Goal: Task Accomplishment & Management: Use online tool/utility

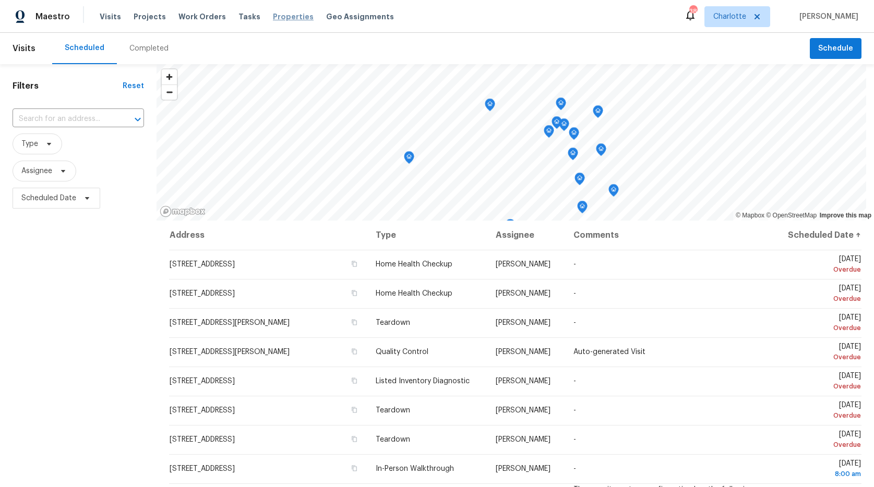
click at [285, 18] on span "Properties" at bounding box center [293, 16] width 41 height 10
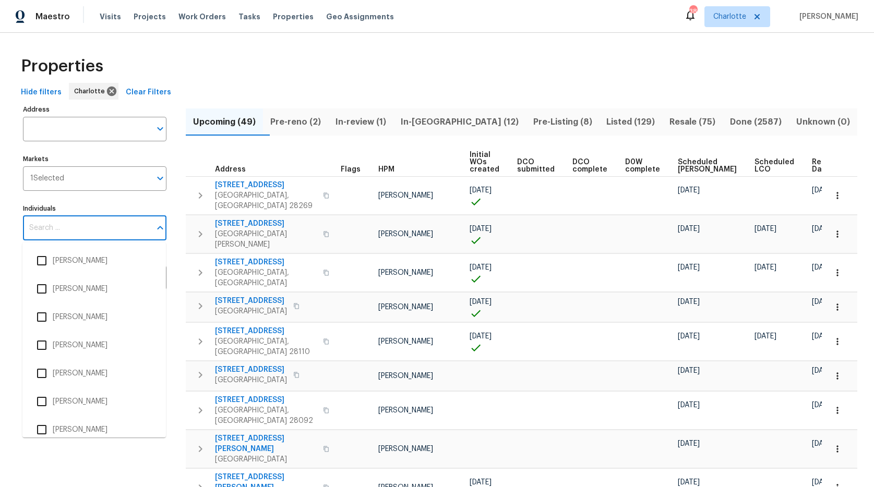
click at [75, 226] on input "Individuals" at bounding box center [87, 228] width 128 height 25
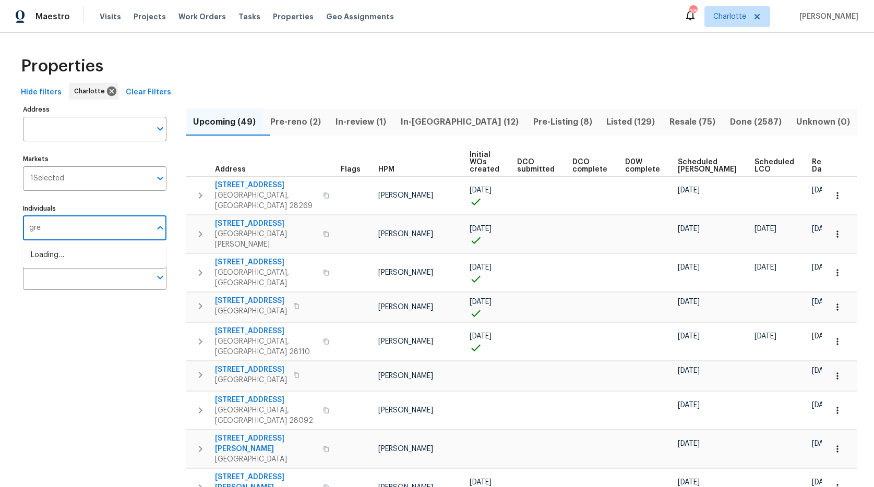
type input "greg"
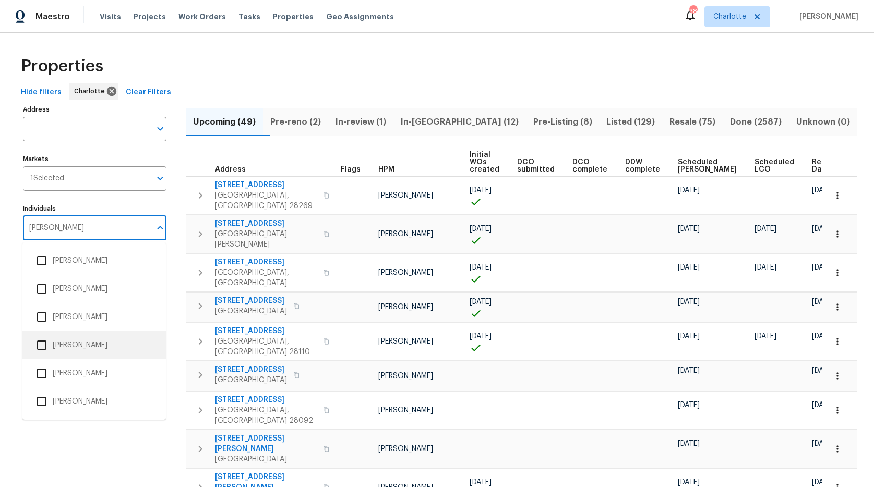
click at [40, 348] on input "checkbox" at bounding box center [42, 345] width 22 height 22
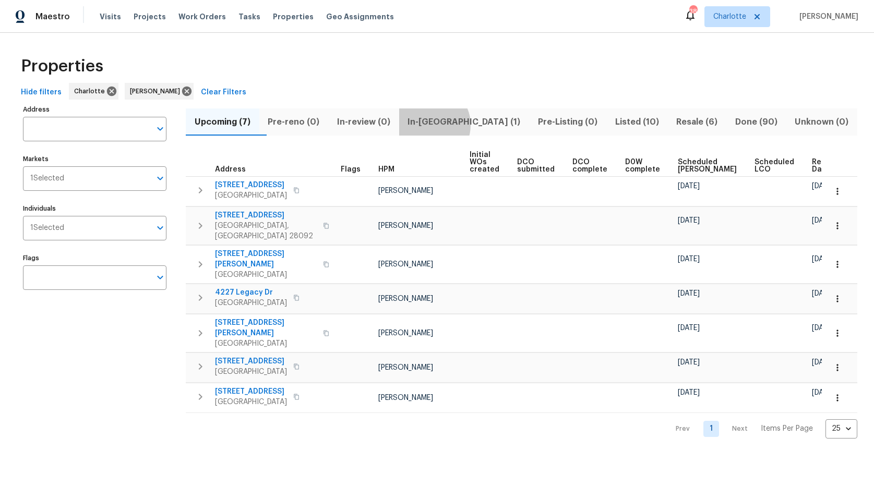
click at [450, 125] on span "In-reno (1)" at bounding box center [464, 122] width 118 height 15
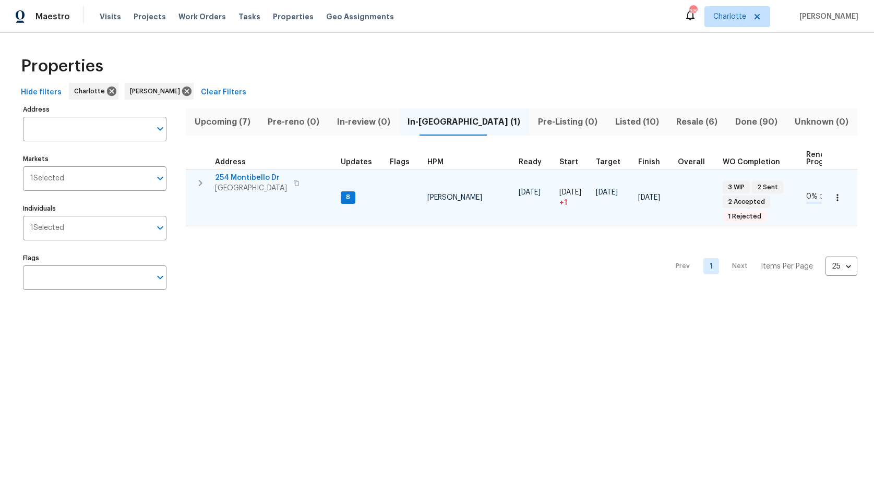
click at [246, 177] on span "254 Montibello Dr" at bounding box center [251, 178] width 72 height 10
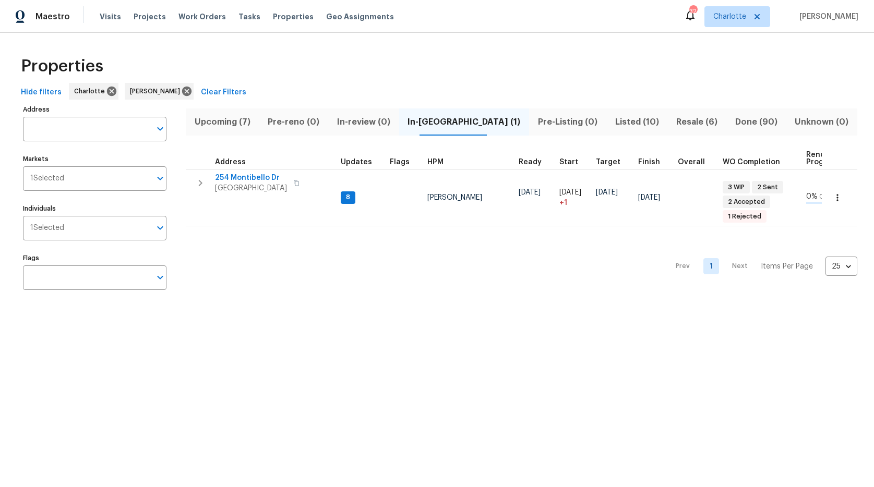
click at [218, 117] on span "Upcoming (7)" at bounding box center [222, 122] width 61 height 15
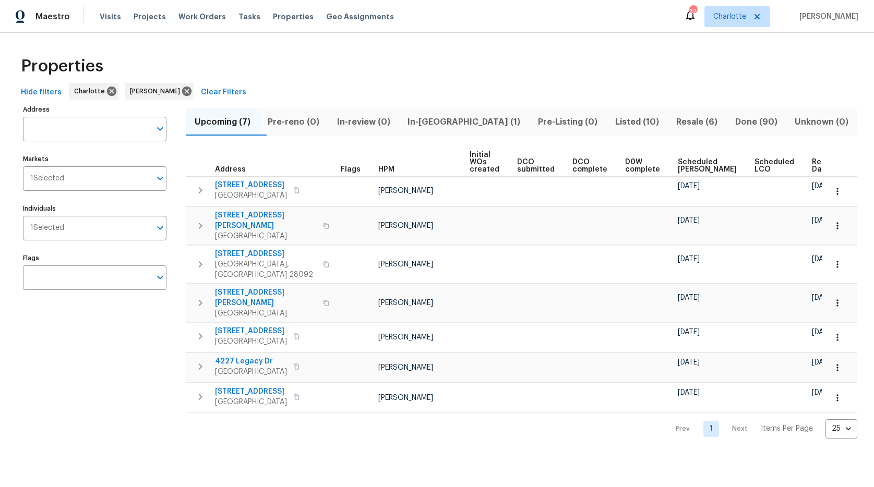
click at [812, 165] on span "Ready Date" at bounding box center [823, 166] width 23 height 15
click at [794, 165] on div "Address Address Markets 1 Selected Markets Individuals 1 Selected Individuals F…" at bounding box center [437, 270] width 840 height 336
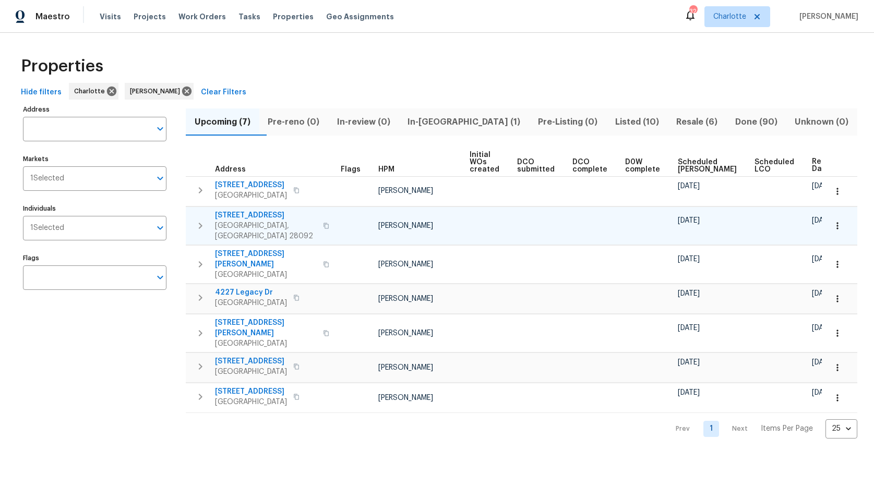
click at [221, 213] on span "130 Boulder Dr" at bounding box center [266, 215] width 102 height 10
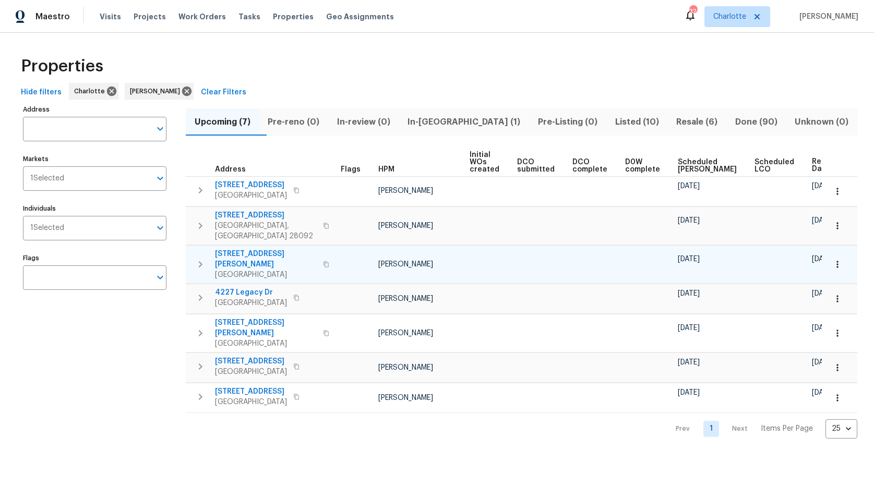
click at [224, 249] on span "7721 Red Robin Trl" at bounding box center [266, 259] width 102 height 21
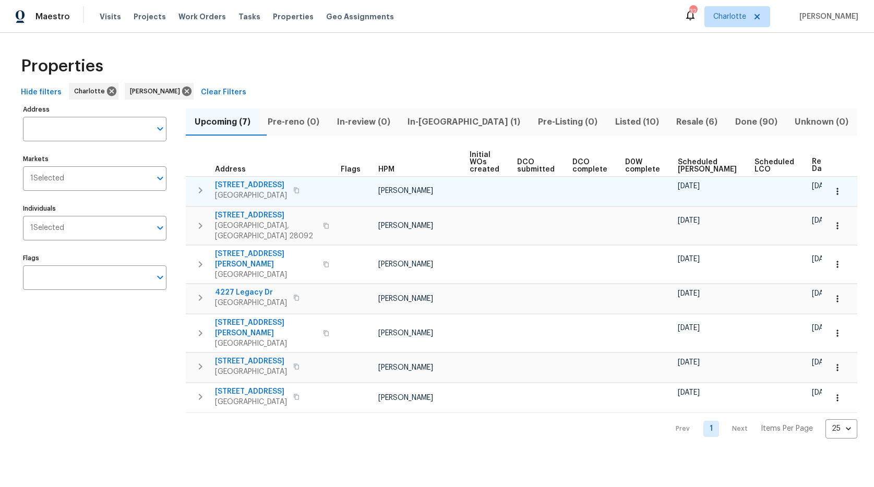
click at [273, 185] on span "146 Marakery Rd Unit B" at bounding box center [251, 185] width 72 height 10
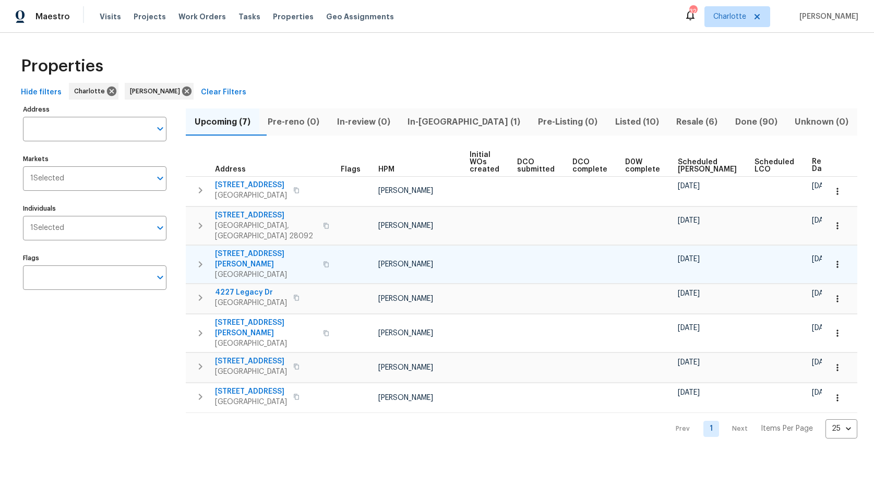
click at [244, 249] on span "7721 Red Robin Trl" at bounding box center [266, 259] width 102 height 21
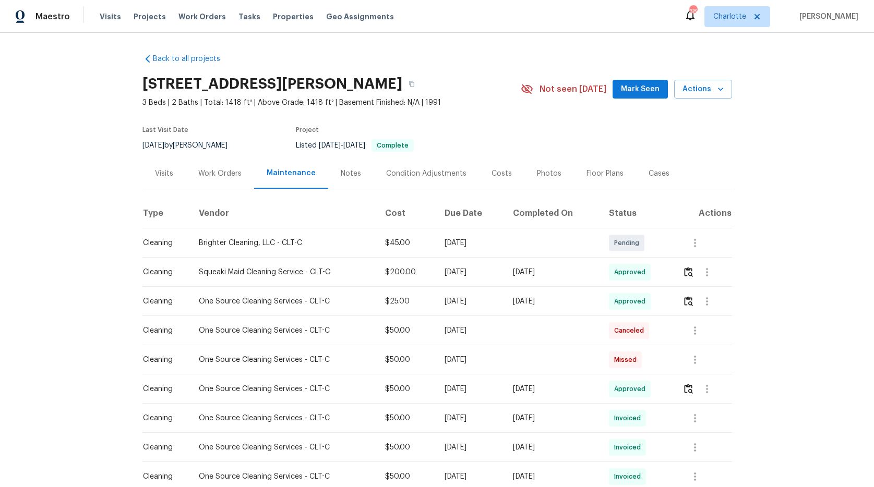
click at [219, 174] on div "Work Orders" at bounding box center [219, 173] width 43 height 10
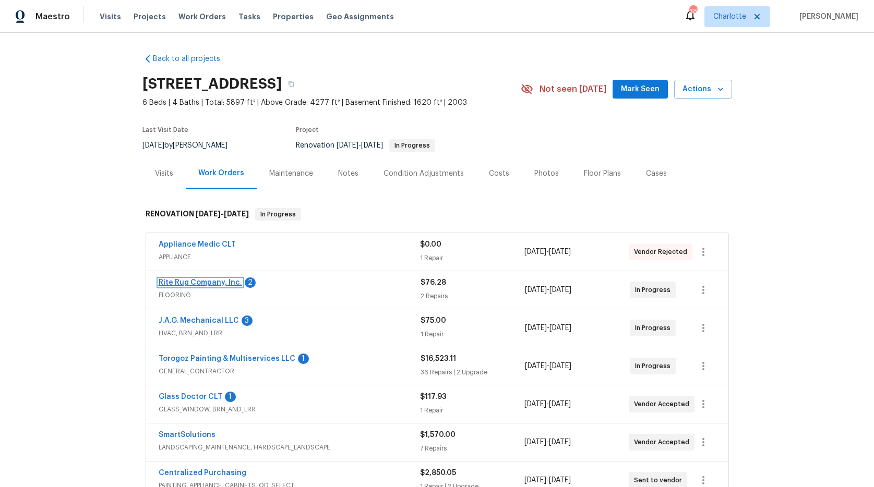
click at [198, 283] on link "Rite Rug Company, Inc." at bounding box center [200, 282] width 83 height 7
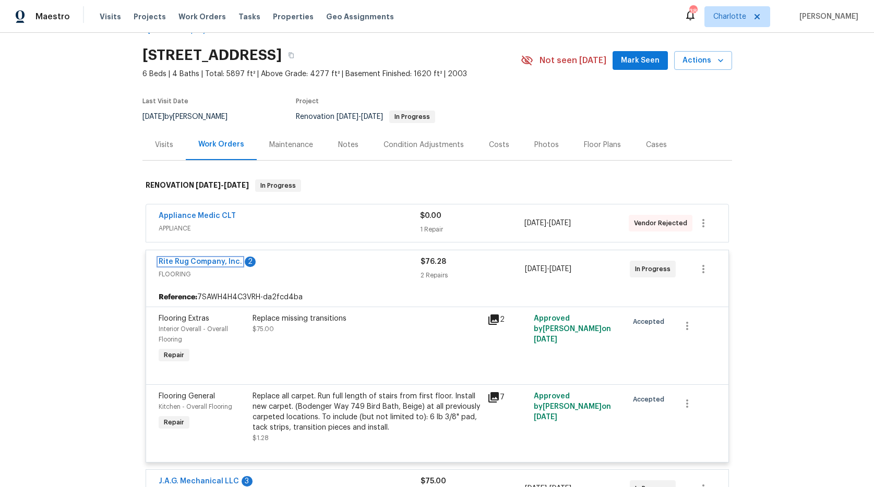
scroll to position [41, 0]
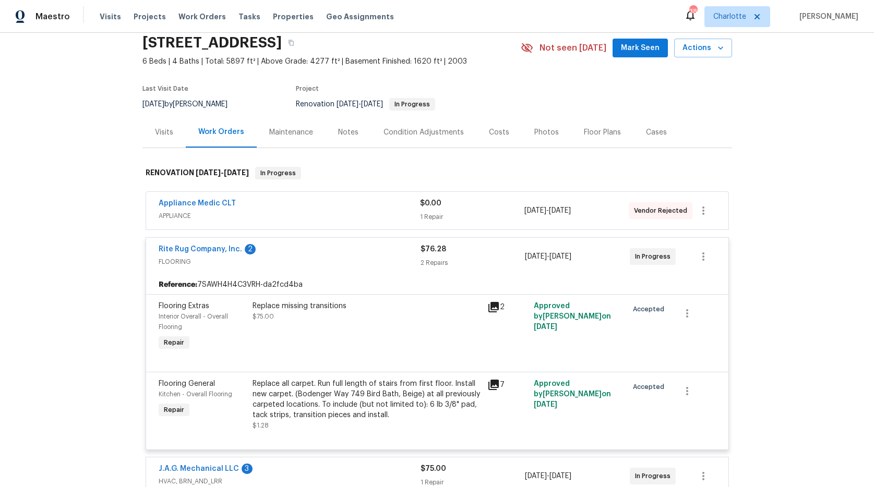
click at [227, 403] on div "Flooring General Kitchen - Overall Flooring Repair" at bounding box center [202, 405] width 94 height 58
click at [235, 389] on div "Kitchen - Overall Flooring" at bounding box center [203, 394] width 88 height 10
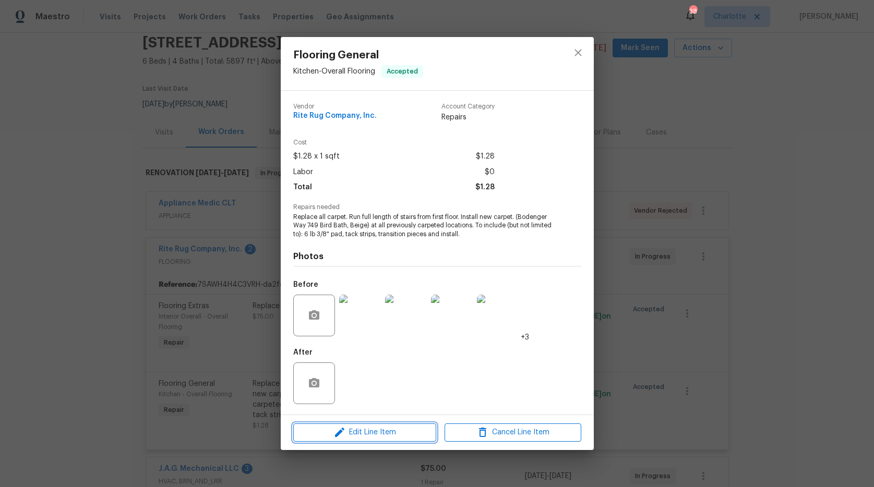
click at [365, 435] on span "Edit Line Item" at bounding box center [364, 432] width 137 height 13
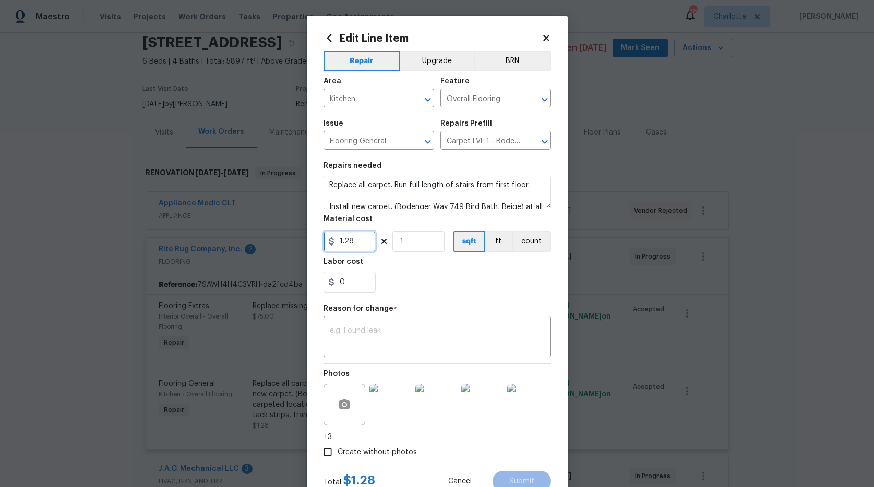
drag, startPoint x: 354, startPoint y: 239, endPoint x: 275, endPoint y: 240, distance: 78.8
click at [275, 240] on div "Edit Line Item Repair Upgrade BRN Area Kitchen ​ Feature Overall Flooring ​ Iss…" at bounding box center [437, 243] width 874 height 487
paste input "4953.37"
type input "4953.37"
click at [402, 274] on div "0" at bounding box center [436, 282] width 227 height 21
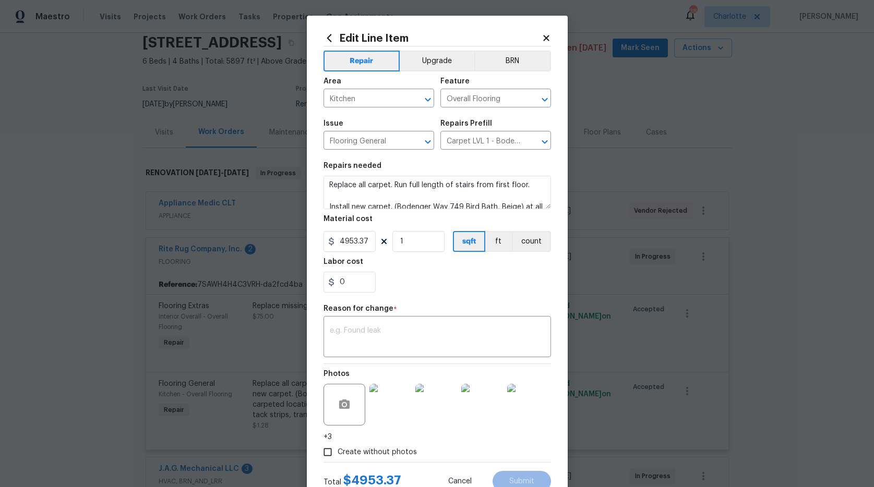
click at [397, 318] on div "Reason for change *" at bounding box center [436, 312] width 227 height 14
click at [397, 325] on div "x ​" at bounding box center [436, 338] width 227 height 39
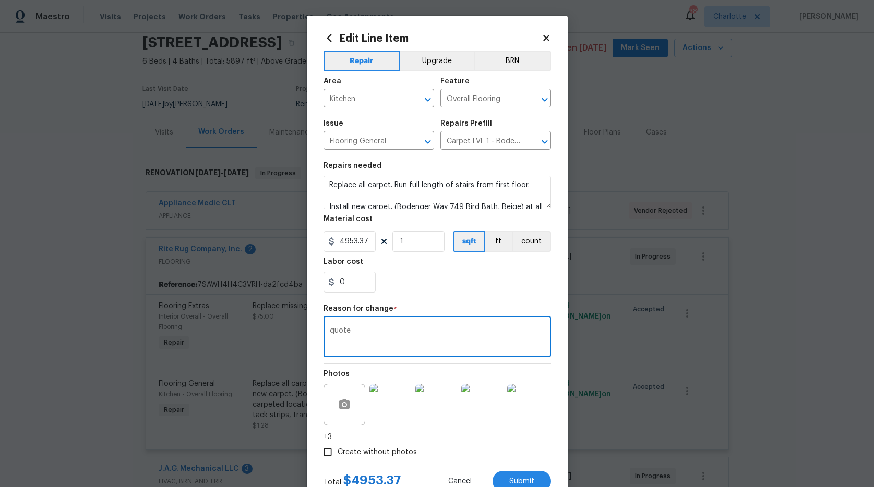
type textarea "quote"
click at [451, 285] on div "0" at bounding box center [436, 282] width 227 height 21
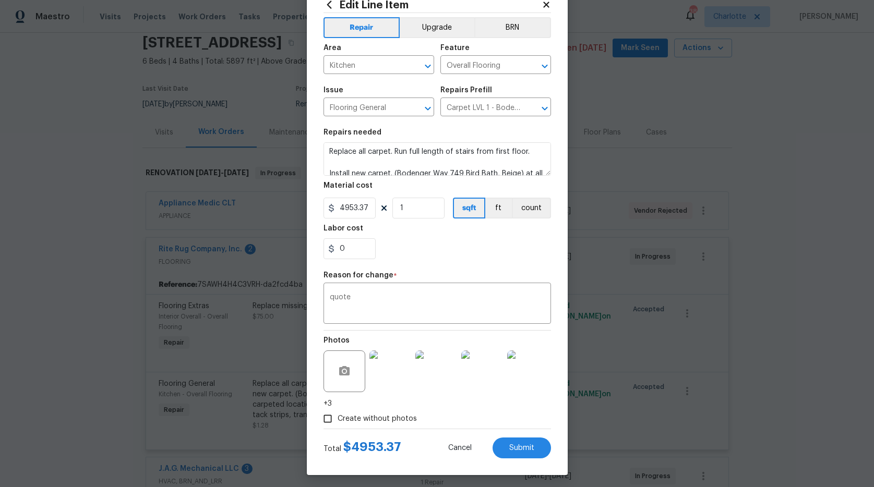
scroll to position [37, 0]
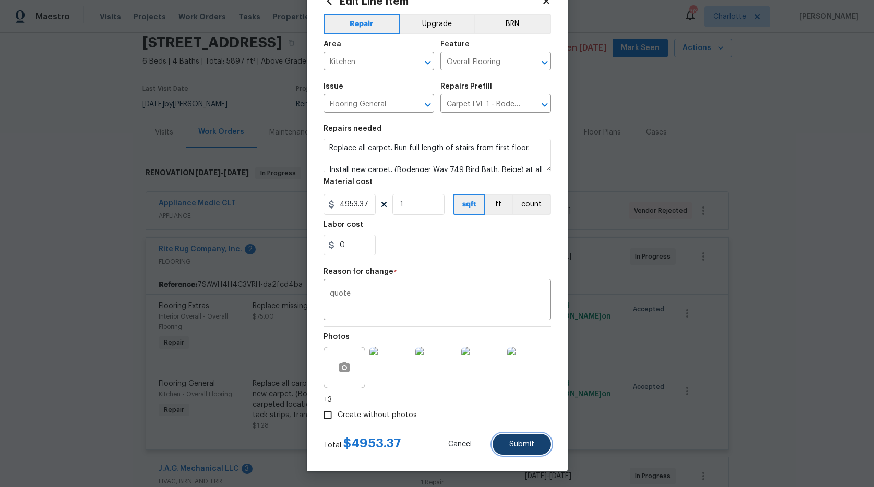
click at [521, 442] on span "Submit" at bounding box center [521, 445] width 25 height 8
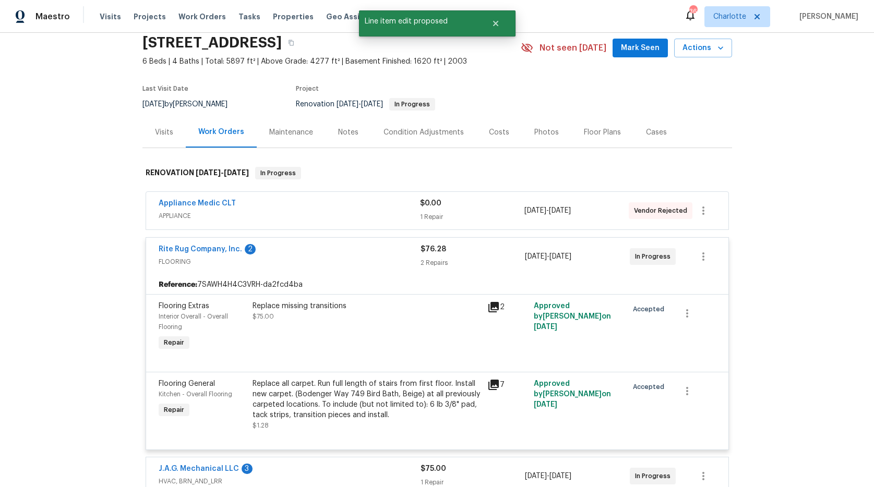
scroll to position [0, 0]
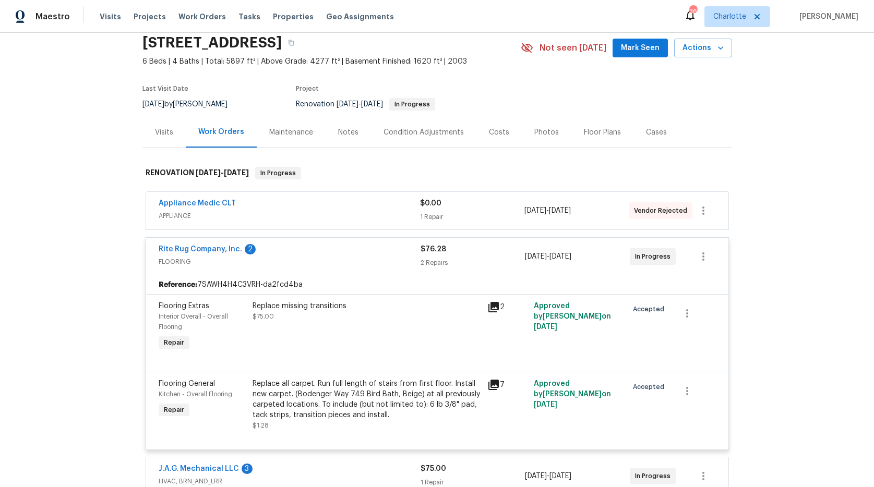
click at [212, 312] on div "Interior Overall - Overall Flooring" at bounding box center [203, 321] width 88 height 21
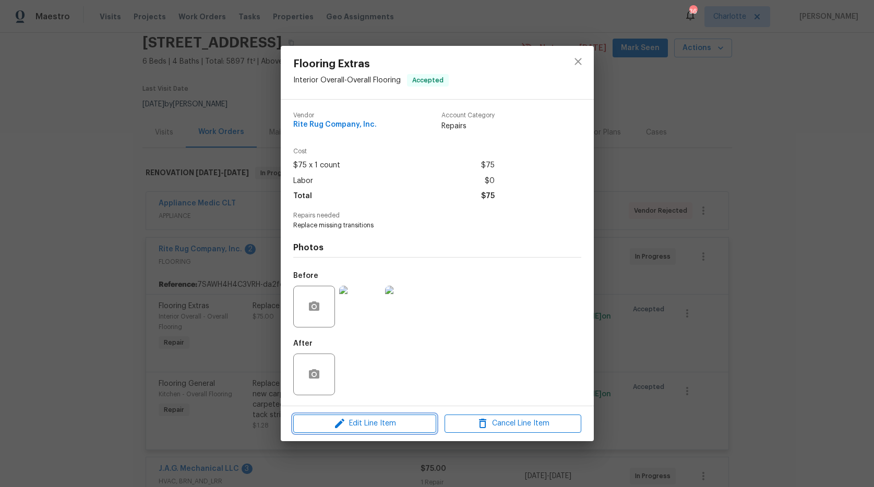
click at [393, 427] on span "Edit Line Item" at bounding box center [364, 423] width 137 height 13
click at [393, 427] on body "Maestro Visits Projects Work Orders Tasks Properties Geo Assignments 36 Charlot…" at bounding box center [437, 243] width 874 height 487
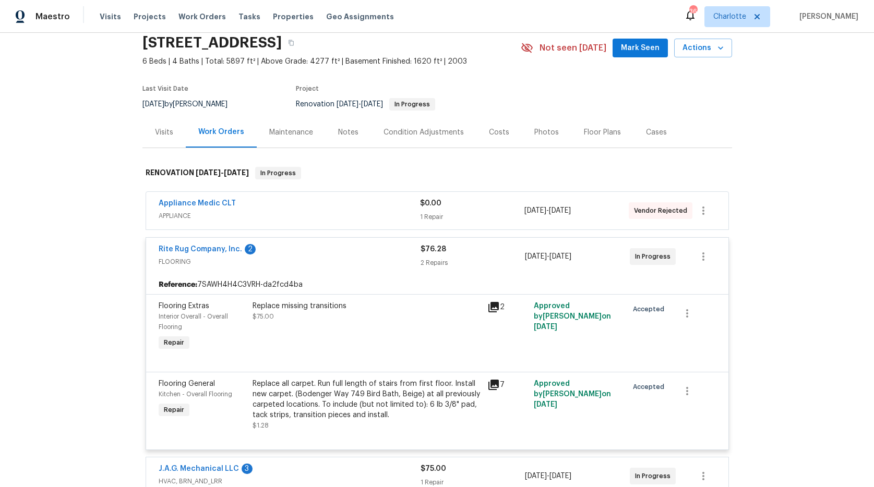
click at [249, 322] on div "Replace missing transitions $75.00" at bounding box center [366, 327] width 235 height 58
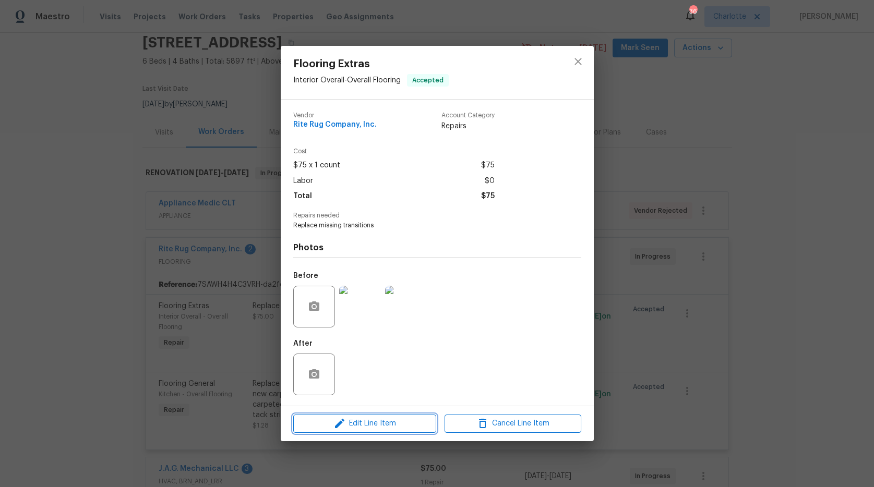
click at [388, 425] on span "Edit Line Item" at bounding box center [364, 423] width 137 height 13
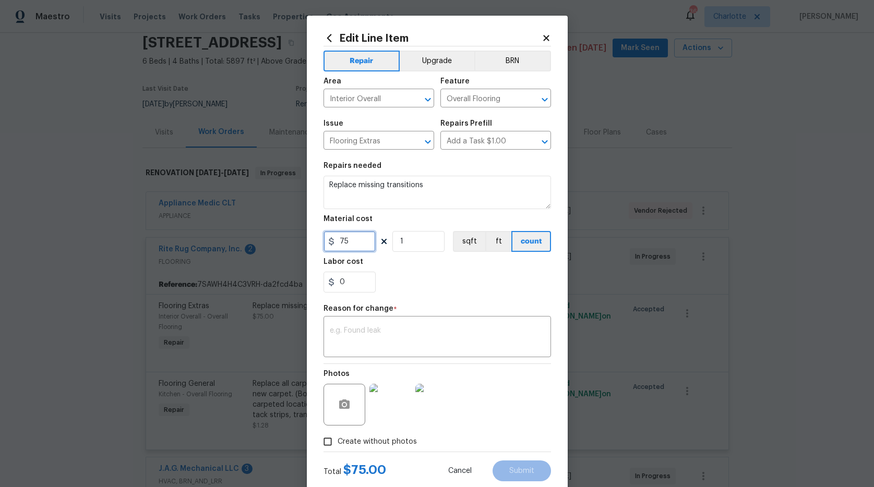
drag, startPoint x: 359, startPoint y: 239, endPoint x: 235, endPoint y: 219, distance: 125.9
click at [246, 222] on div "Edit Line Item Repair Upgrade BRN Area Interior Overall ​ Feature Overall Floor…" at bounding box center [437, 243] width 874 height 487
type input "421.66"
click at [419, 342] on textarea at bounding box center [437, 338] width 215 height 22
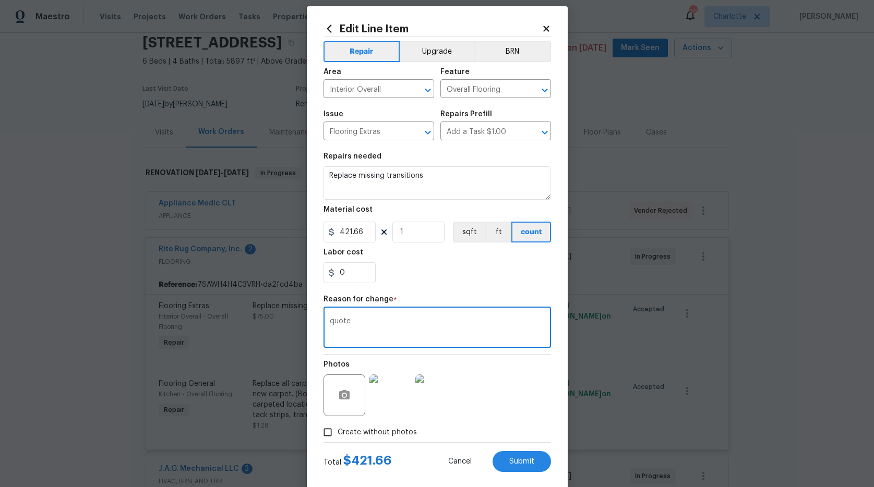
scroll to position [22, 0]
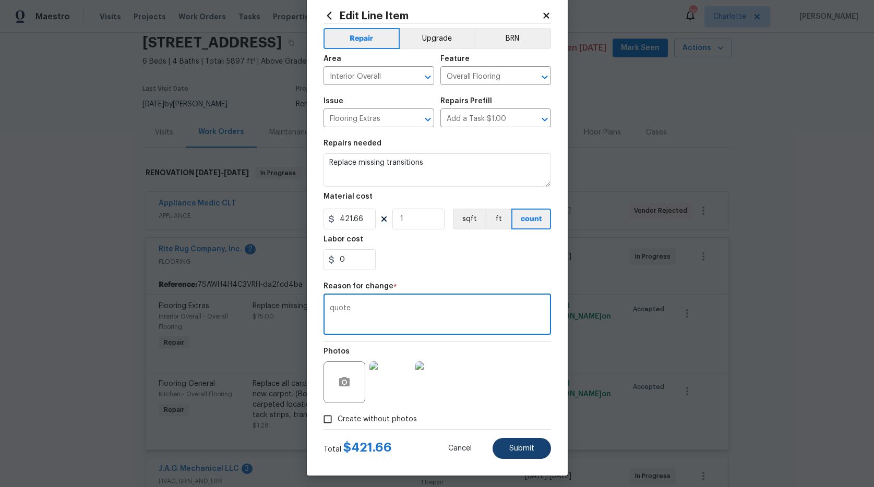
type textarea "quote"
click at [527, 443] on button "Submit" at bounding box center [521, 448] width 58 height 21
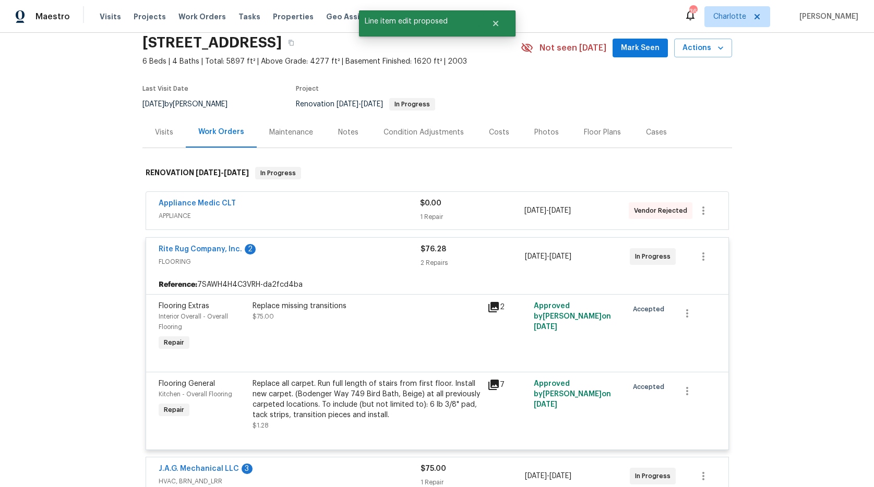
scroll to position [0, 0]
click at [199, 250] on link "Rite Rug Company, Inc." at bounding box center [200, 249] width 83 height 7
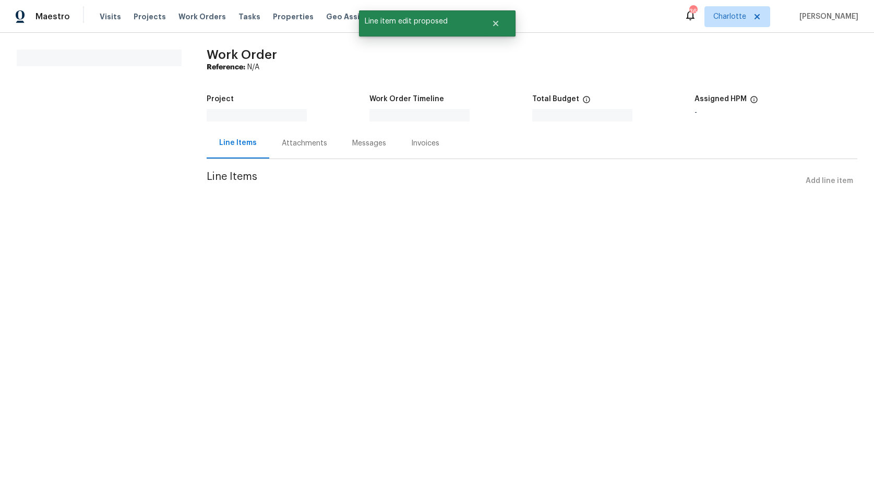
click at [199, 220] on html "Maestro Visits Projects Work Orders Tasks Properties Geo Assignments 36 Charlot…" at bounding box center [437, 110] width 874 height 220
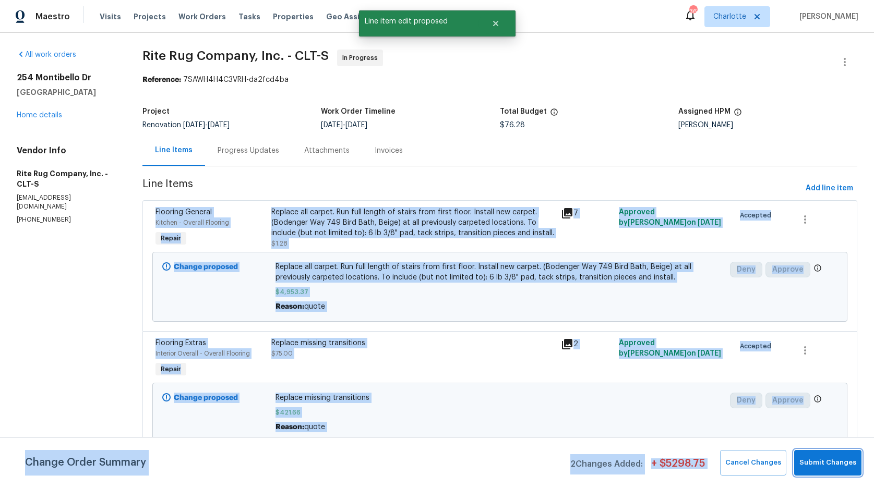
click at [840, 461] on span "Submit Changes" at bounding box center [827, 463] width 57 height 12
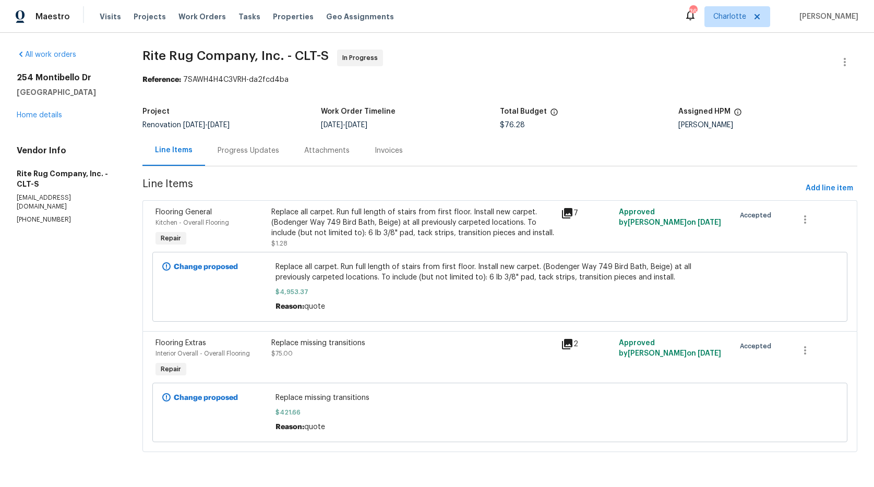
click at [121, 307] on div "All work orders 254 Montibello Dr Mooresville, NC 28117 Home details Vendor Inf…" at bounding box center [437, 257] width 874 height 449
click at [107, 292] on section "All work orders 254 Montibello Dr Mooresville, NC 28117 Home details Vendor Inf…" at bounding box center [67, 257] width 101 height 415
click at [25, 115] on link "Home details" at bounding box center [39, 115] width 45 height 7
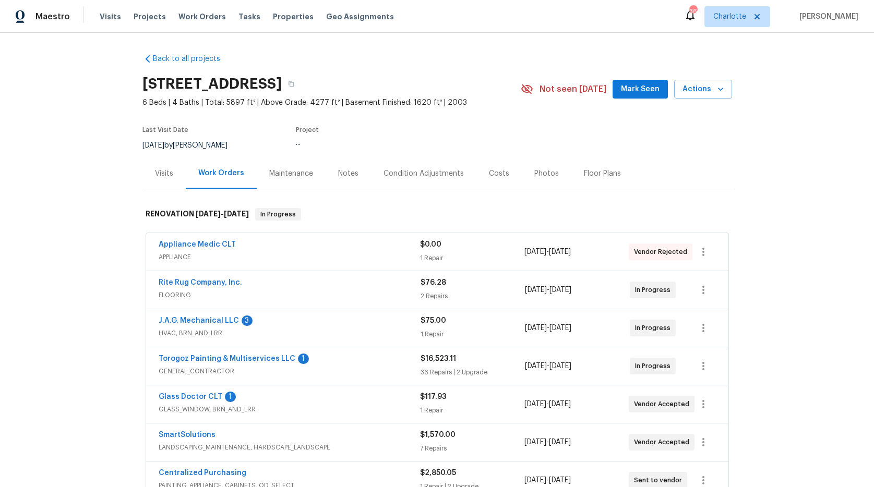
click at [25, 115] on div "Back to all projects 254 Montibello Dr, Mooresville, NC 28117 6 Beds | 4 Baths …" at bounding box center [437, 260] width 874 height 454
click at [213, 242] on link "Appliance Medic CLT" at bounding box center [197, 244] width 77 height 7
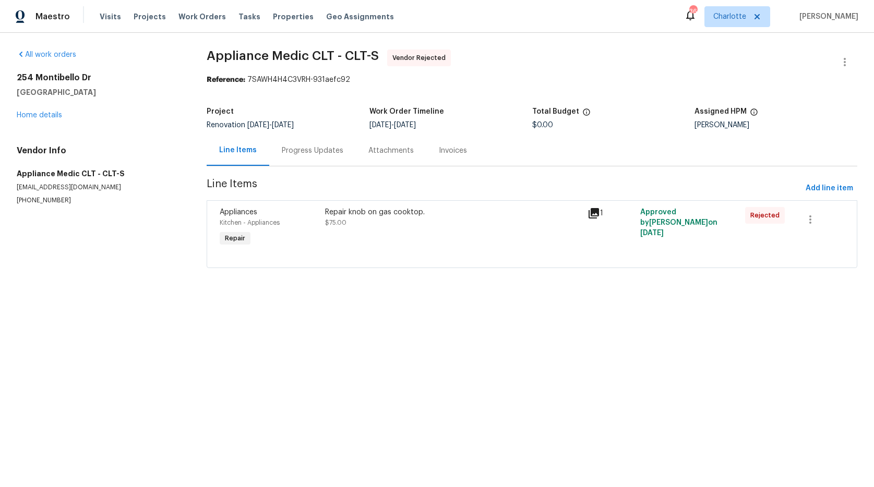
click at [298, 151] on div "Progress Updates" at bounding box center [313, 151] width 62 height 10
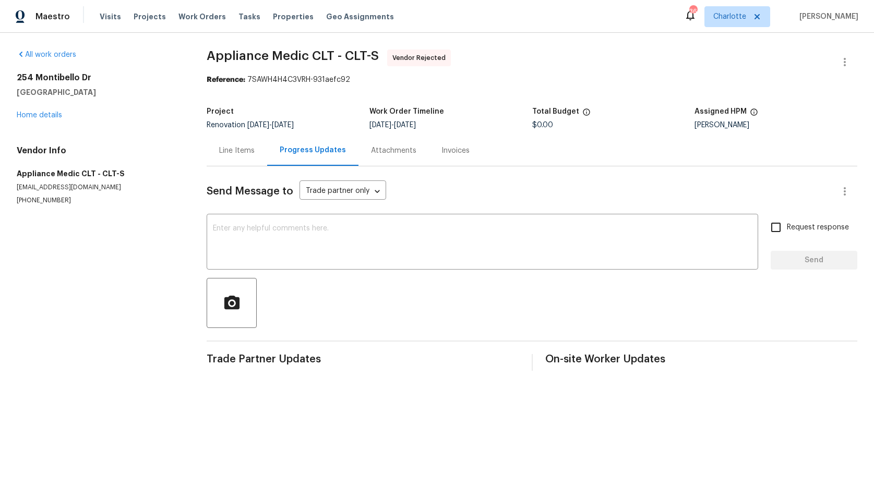
click at [148, 227] on section "All work orders 254 Montibello Dr Mooresville, NC 28117 Home details Vendor Inf…" at bounding box center [99, 210] width 165 height 321
click at [231, 150] on div "Line Items" at bounding box center [236, 151] width 35 height 10
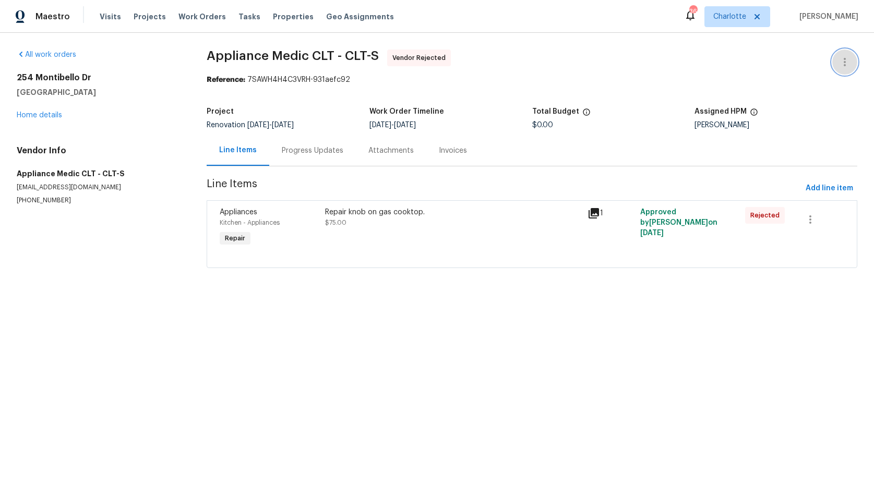
click at [839, 61] on icon "button" at bounding box center [844, 62] width 13 height 13
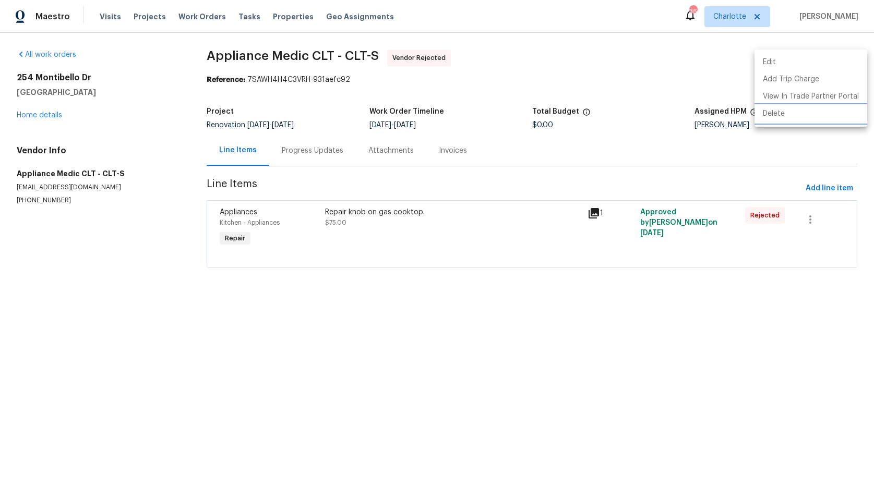
click at [775, 113] on li "Delete" at bounding box center [810, 113] width 113 height 17
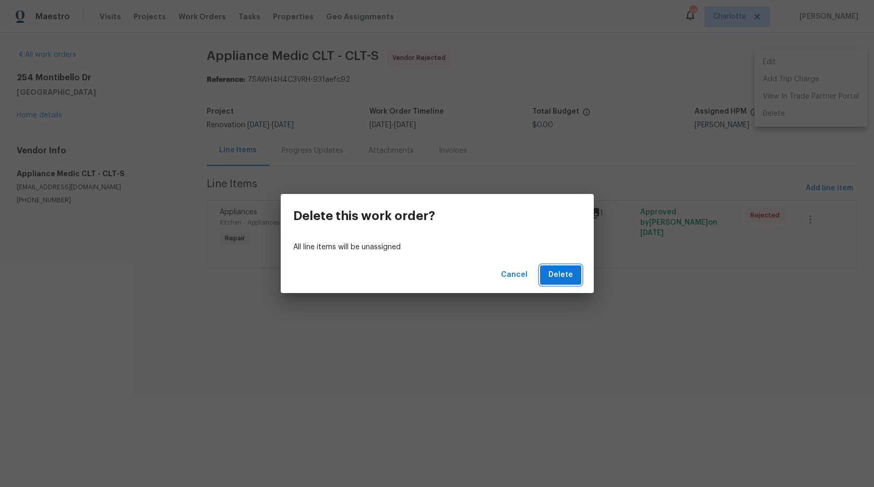
click at [561, 269] on span "Delete" at bounding box center [560, 275] width 25 height 13
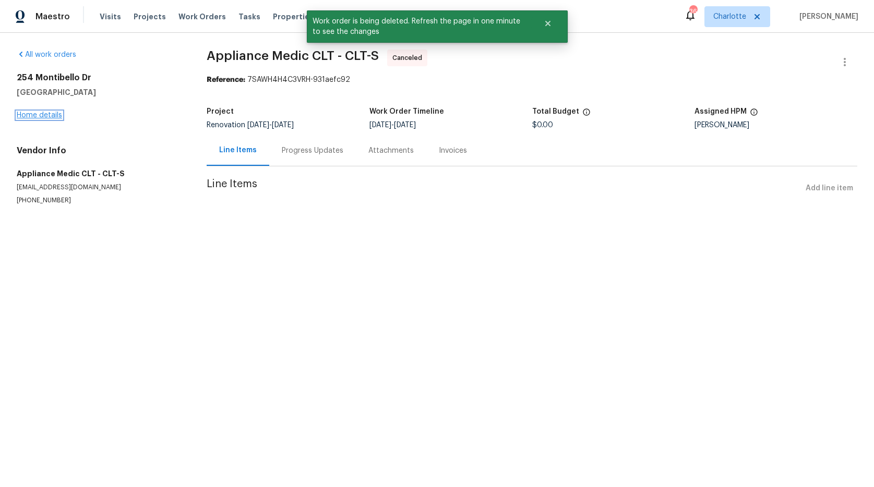
click at [40, 117] on link "Home details" at bounding box center [39, 115] width 45 height 7
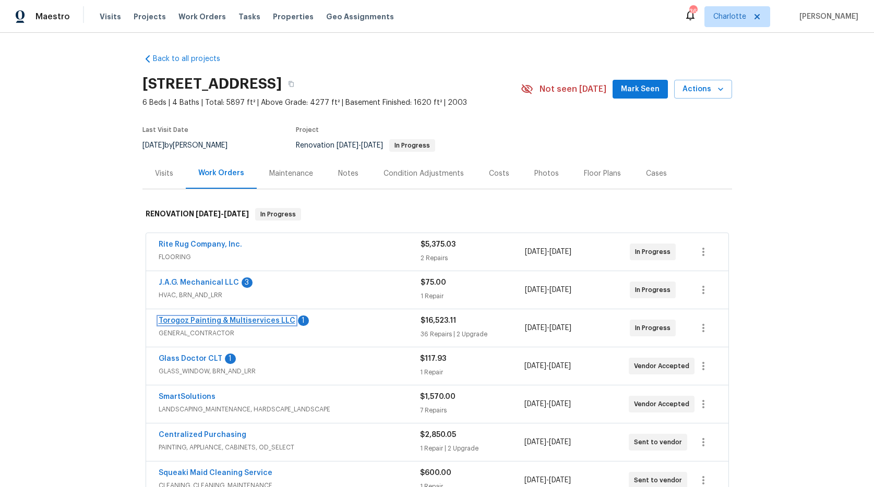
click at [229, 318] on link "Torogoz Painting & Multiservices LLC" at bounding box center [227, 320] width 137 height 7
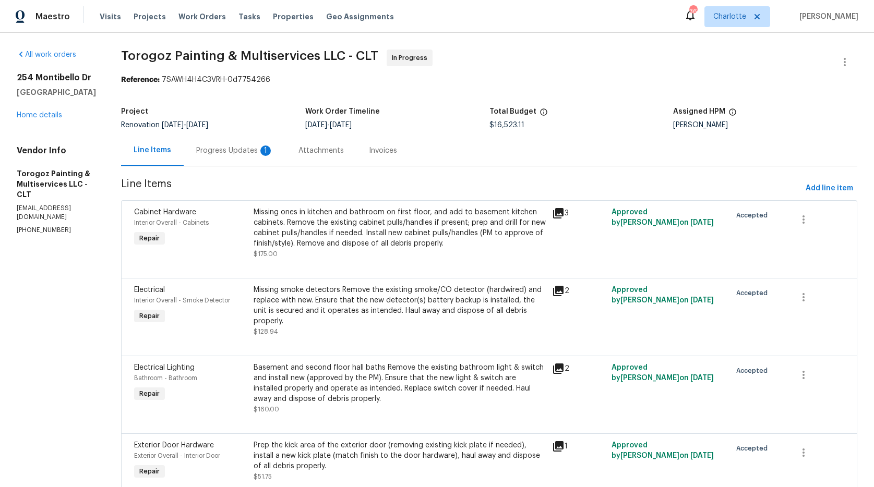
click at [231, 150] on div "Progress Updates 1" at bounding box center [234, 151] width 77 height 10
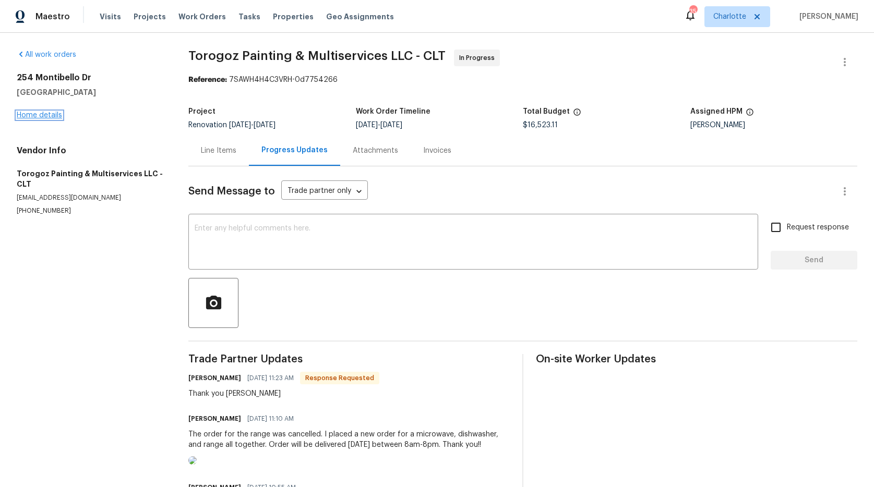
click at [50, 114] on link "Home details" at bounding box center [39, 115] width 45 height 7
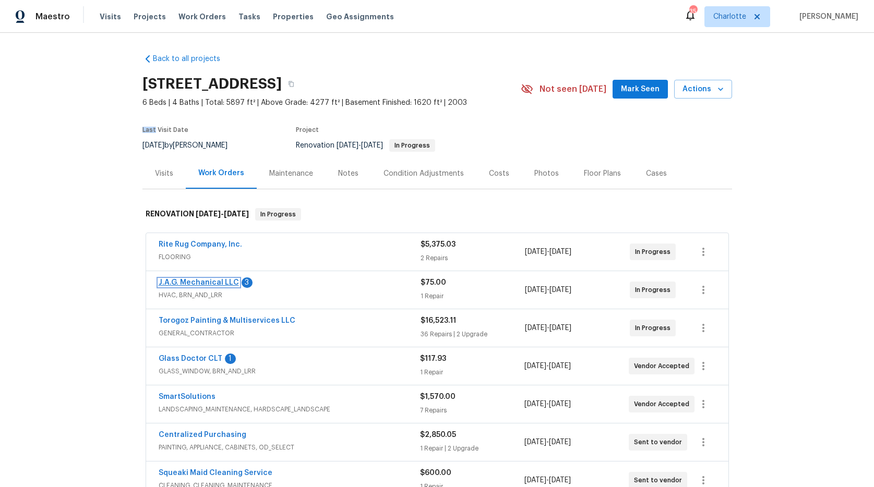
click at [170, 280] on link "J.A.G. Mechanical LLC" at bounding box center [199, 282] width 80 height 7
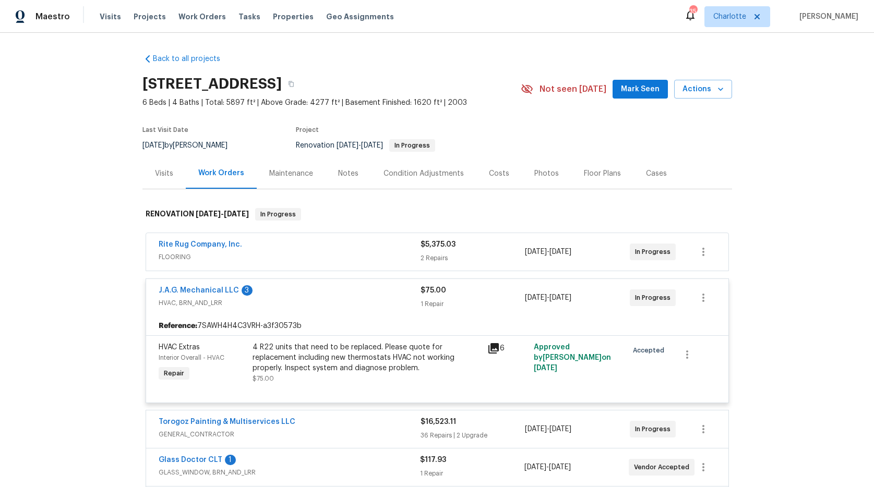
click at [311, 339] on div "4 R22 units that need to be replaced. Please quote for replacement including ne…" at bounding box center [366, 363] width 235 height 48
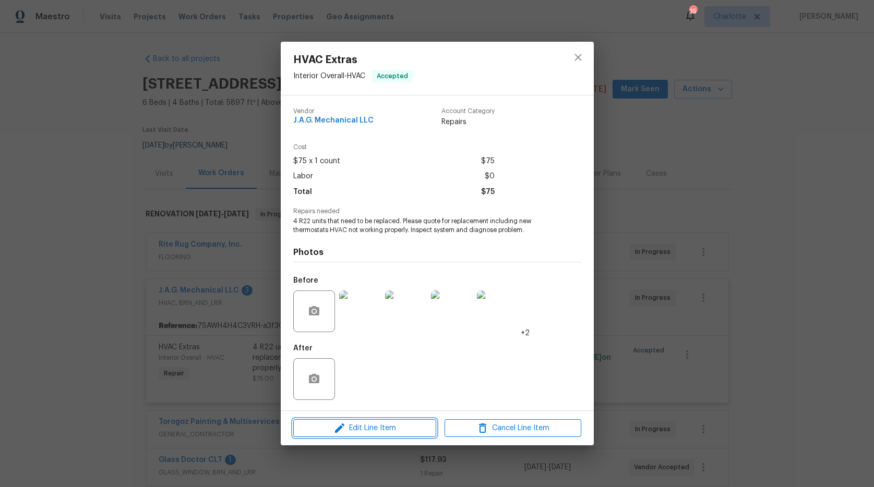
click at [374, 430] on span "Edit Line Item" at bounding box center [364, 428] width 137 height 13
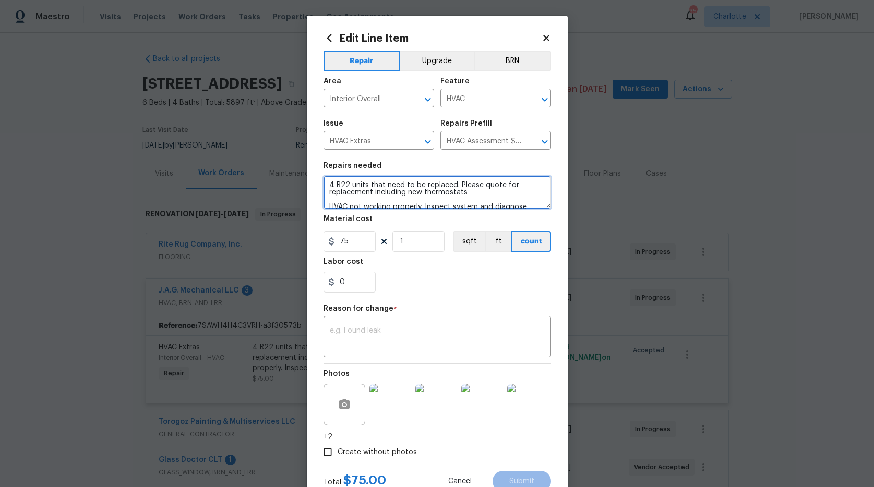
click at [323, 182] on textarea "4 R22 units that need to be replaced. Please quote for replacement including ne…" at bounding box center [436, 192] width 227 height 33
type textarea "4 R22 units that need to be replaced. Please quote for replacement including ne…"
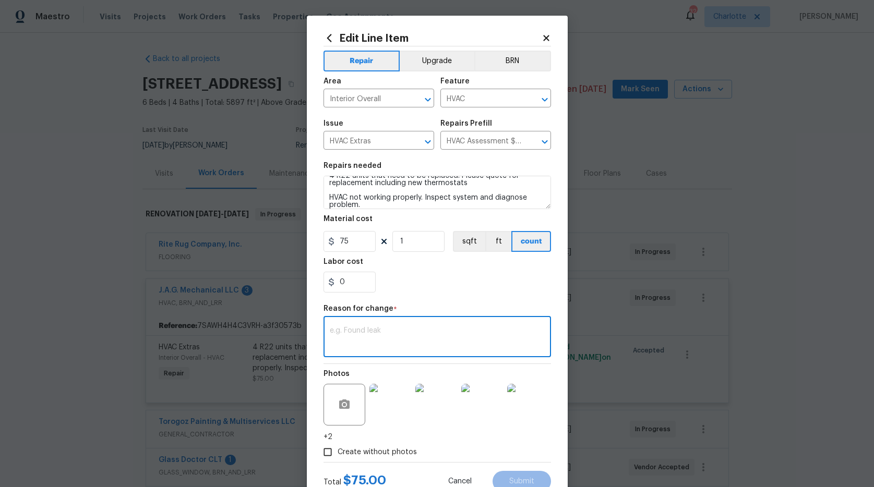
click at [343, 340] on textarea at bounding box center [437, 338] width 215 height 22
paste textarea "install new 1 and 1/2 ton heat pump with 5kw heat strip top floor. install 90,0…"
type textarea "install new 1 and 1/2 ton heat pump with 5kw heat strip top floor. install 90,0…"
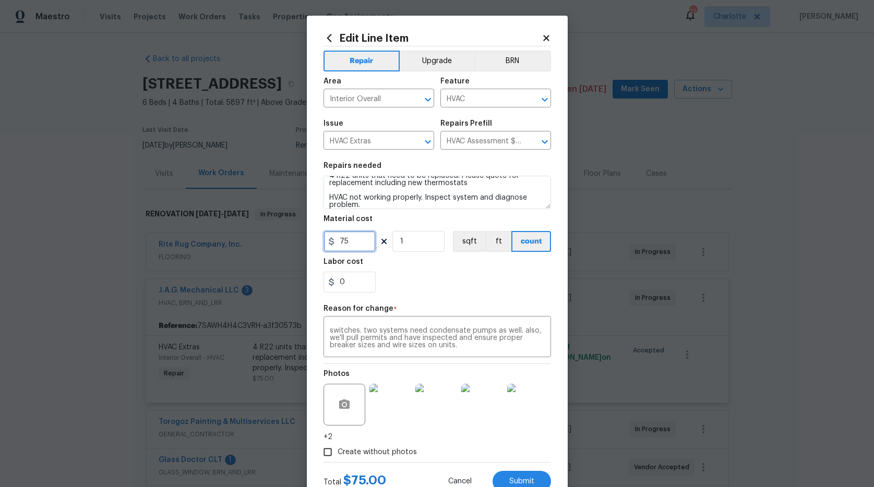
click at [286, 227] on div "Edit Line Item Repair Upgrade BRN Area Interior Overall ​ Feature HVAC ​ Issue …" at bounding box center [437, 243] width 874 height 487
type input "7500"
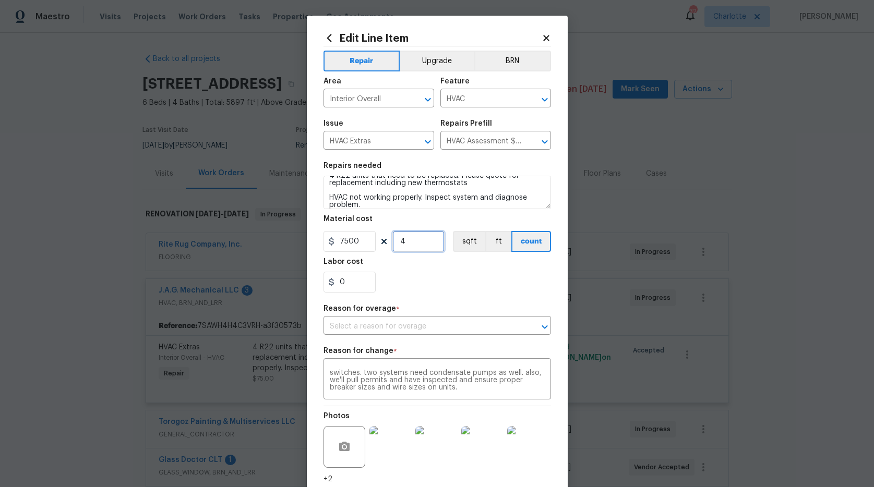
type input "4"
click at [426, 282] on div "0" at bounding box center [436, 282] width 227 height 21
click at [411, 329] on input "text" at bounding box center [422, 327] width 198 height 16
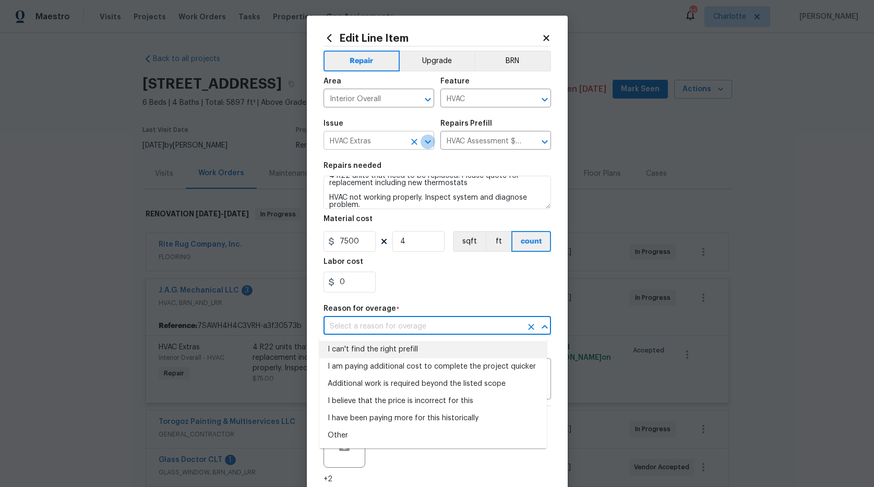
click at [423, 143] on icon "Open" at bounding box center [427, 142] width 13 height 13
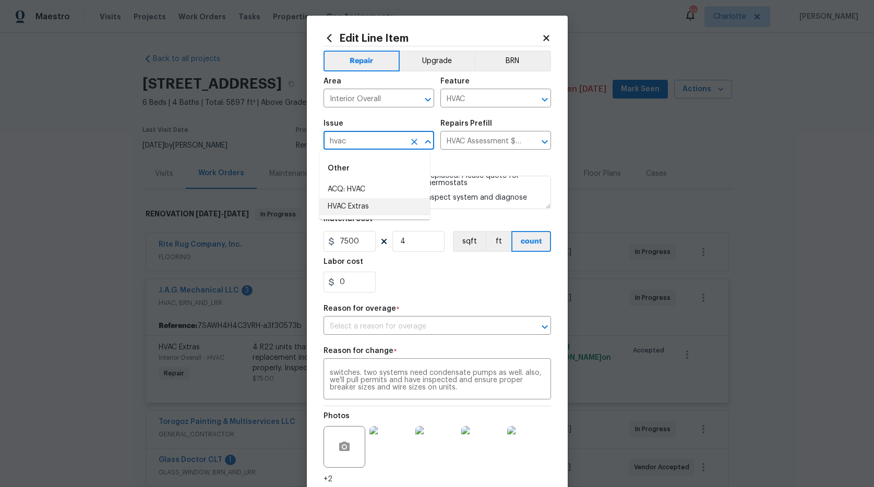
click at [376, 203] on li "HVAC Extras" at bounding box center [374, 206] width 111 height 17
type input "HVAC Extras"
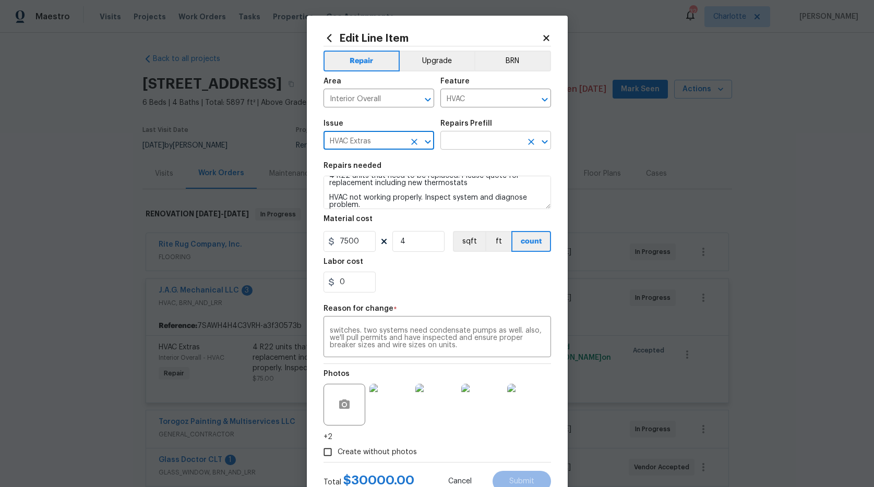
click at [471, 138] on input "text" at bounding box center [480, 142] width 81 height 16
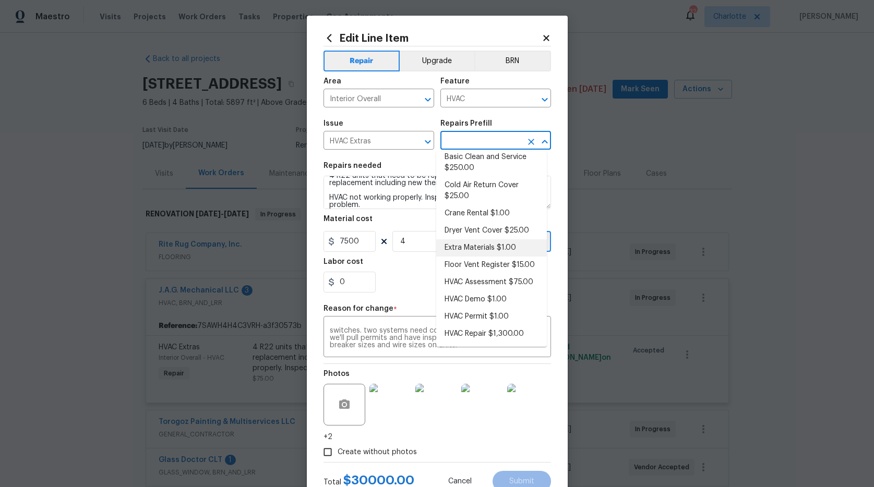
scroll to position [46, 0]
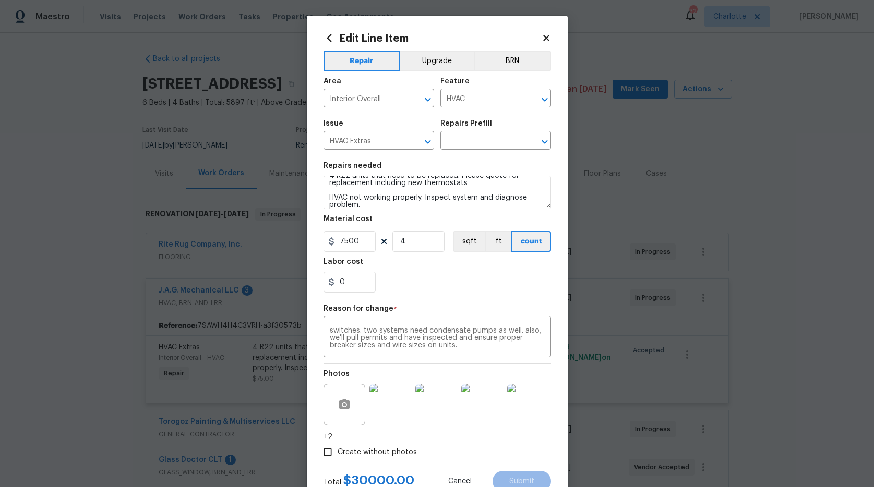
click at [409, 168] on div "Repairs needed" at bounding box center [436, 169] width 227 height 14
click at [424, 254] on section "Repairs needed 4 R22 units that need to be replaced. Please quote for replaceme…" at bounding box center [436, 227] width 227 height 143
click at [331, 323] on div "install new 1 and 1/2 ton heat pump with 5kw heat strip top floor. install 90,0…" at bounding box center [436, 338] width 227 height 39
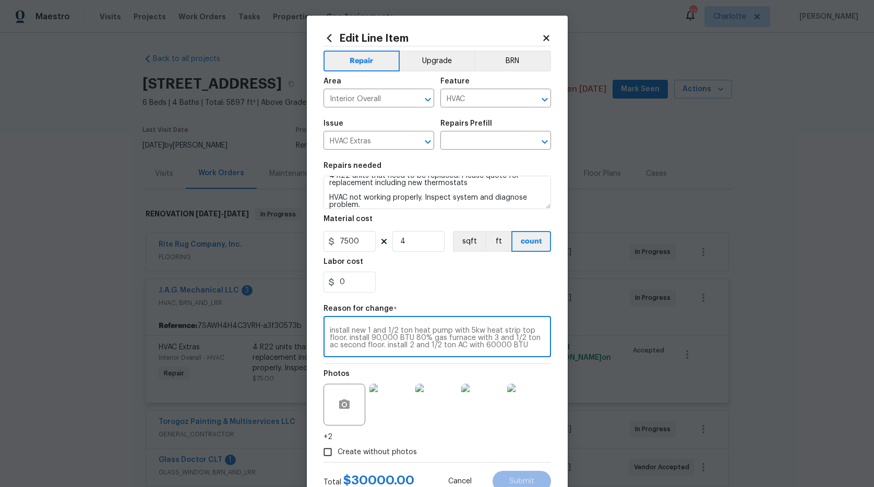
scroll to position [44, 0]
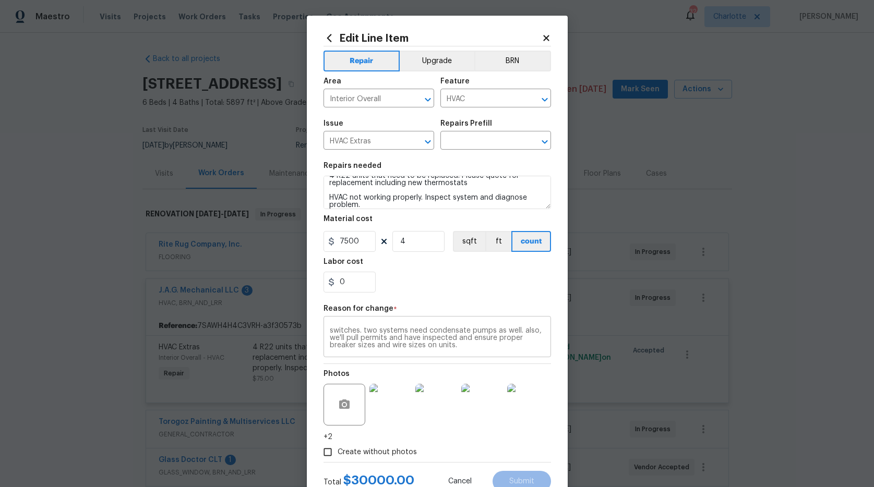
click at [331, 321] on div "install new 1 and 1/2 ton heat pump with 5kw heat strip top floor. install 90,0…" at bounding box center [436, 338] width 227 height 39
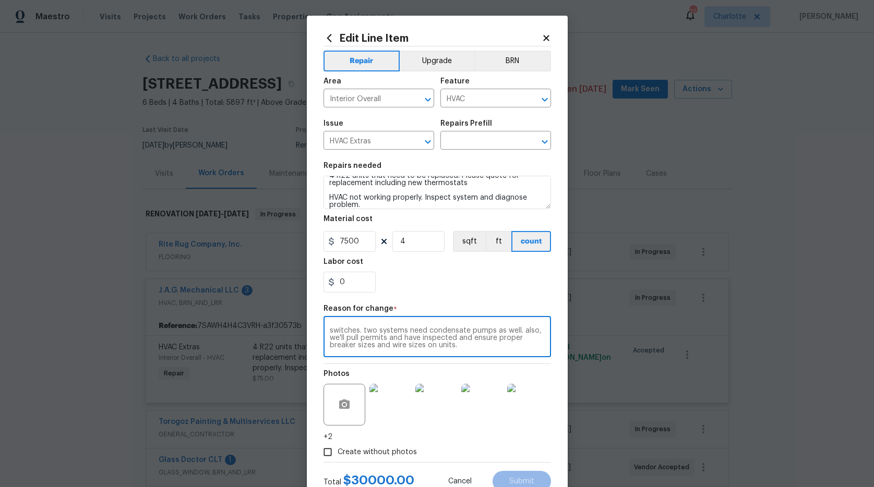
scroll to position [0, 0]
click at [330, 331] on textarea "install new 1 and 1/2 ton heat pump with 5kw heat strip top floor. install 90,0…" at bounding box center [437, 338] width 215 height 22
type textarea "Quote: install new 1 and 1/2 ton heat pump with 5kw heat strip top floor. insta…"
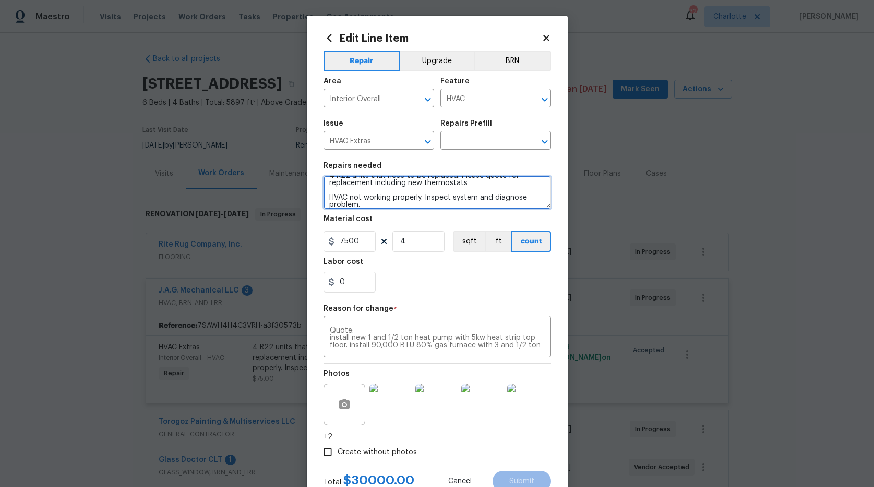
click at [330, 185] on textarea "4 R22 units that need to be replaced. Please quote for replacement including ne…" at bounding box center [436, 192] width 227 height 33
paste textarea "install new 1 and 1/2 ton heat pump with 5kw heat strip top floor. install 90,0…"
type textarea "install new 1 and 1/2 ton heat pump with 5kw heat strip top floor. install 90,0…"
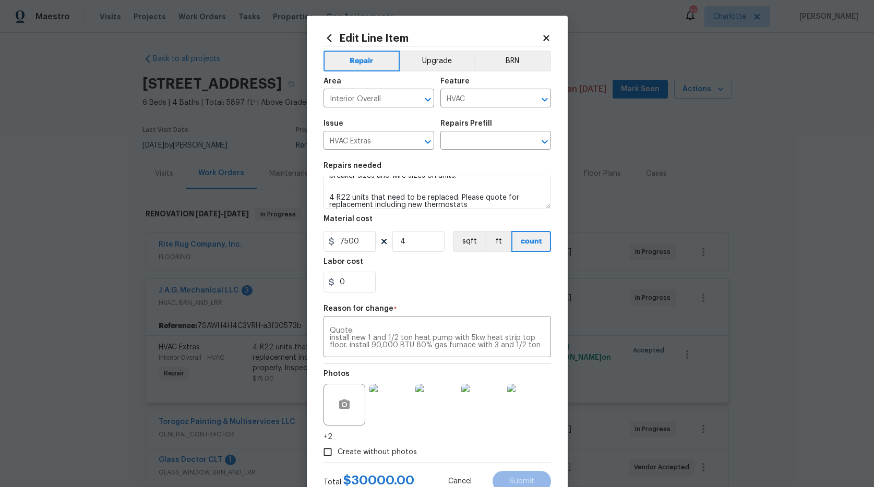
click at [445, 449] on div "Create without photos" at bounding box center [436, 452] width 227 height 20
click at [487, 138] on input "text" at bounding box center [480, 142] width 81 height 16
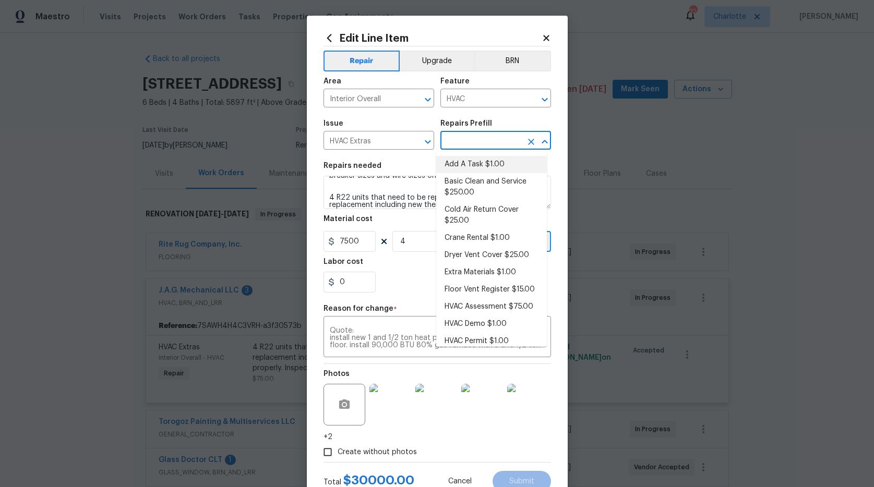
click at [482, 159] on li "Add A Task $1.00" at bounding box center [491, 164] width 111 height 17
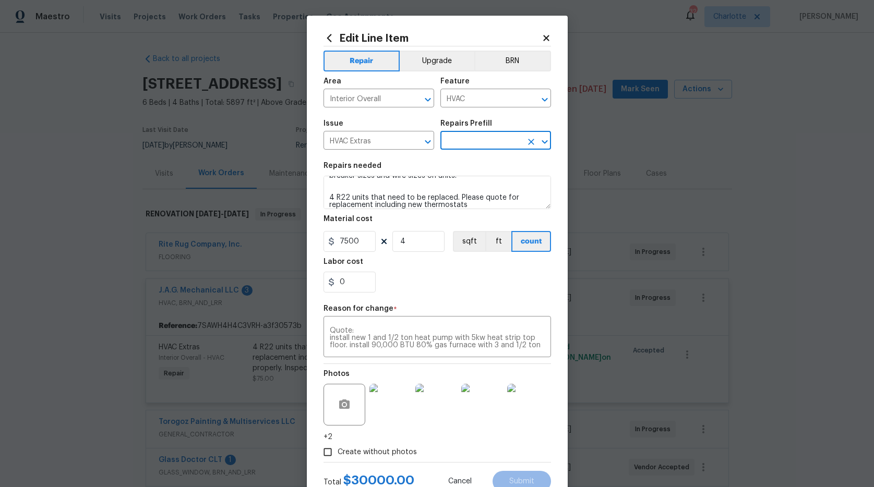
type input "Add A Task $1.00"
type textarea "HPM to detail"
type input "1"
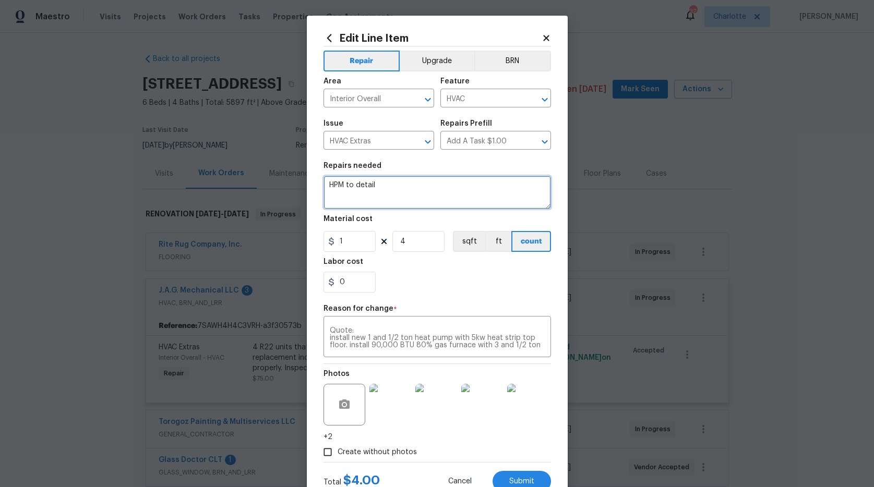
drag, startPoint x: 285, startPoint y: 166, endPoint x: 211, endPoint y: 156, distance: 74.7
click at [211, 156] on div "Edit Line Item Repair Upgrade BRN Area Interior Overall ​ Feature HVAC ​ Issue …" at bounding box center [437, 243] width 874 height 487
paste textarea "install new 1 and 1/2 ton heat pump with 5kw heat strip top floor. install 90,0…"
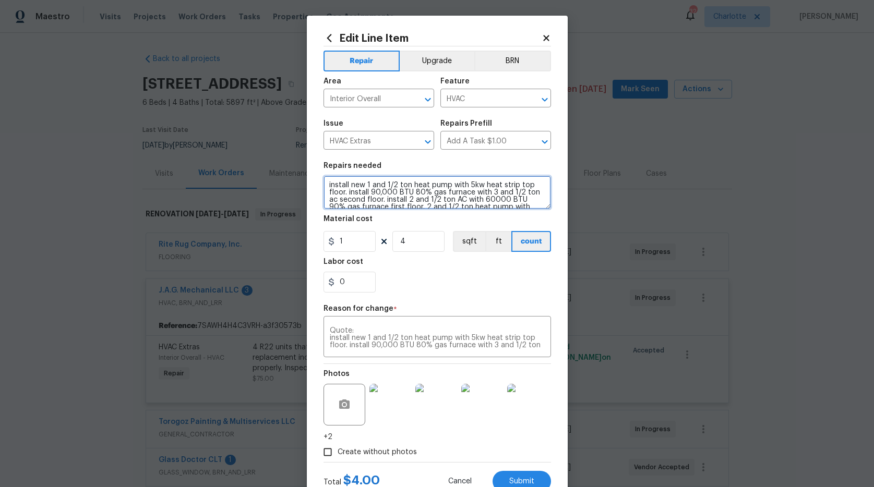
scroll to position [39, 0]
type textarea "install new 1 and 1/2 ton heat pump with 5kw heat strip top floor. install 90,0…"
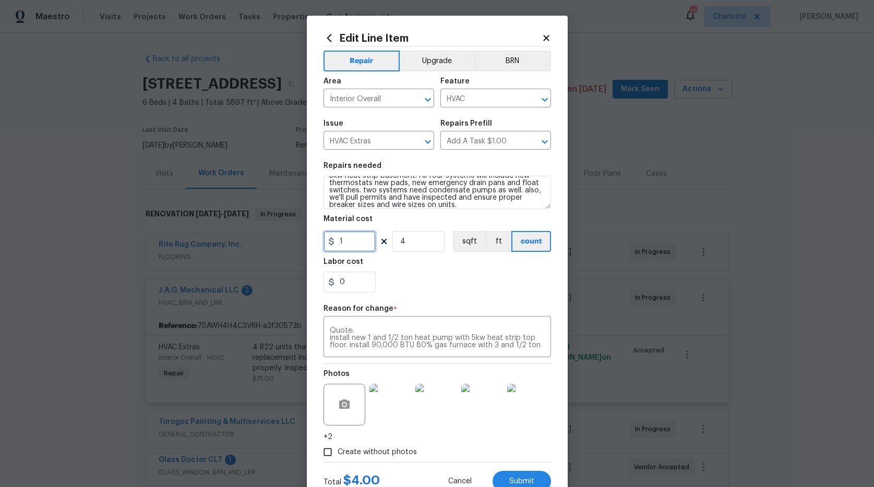
drag, startPoint x: 353, startPoint y: 242, endPoint x: 318, endPoint y: 236, distance: 35.9
click at [318, 236] on div "Edit Line Item Repair Upgrade BRN Area Interior Overall ​ Feature HVAC ​ Issue …" at bounding box center [437, 262] width 261 height 493
type input "7500"
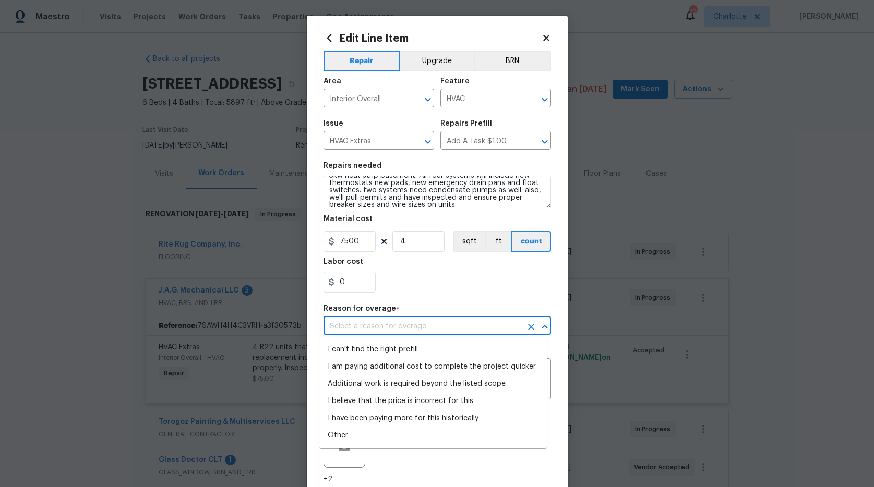
click at [430, 328] on input "text" at bounding box center [422, 327] width 198 height 16
click at [413, 345] on li "I can't find the right prefill" at bounding box center [432, 349] width 227 height 17
type input "I can't find the right prefill"
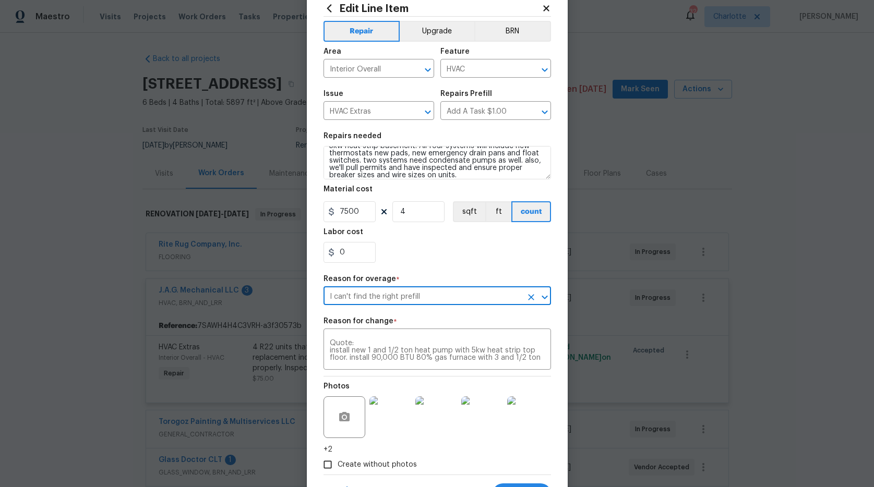
scroll to position [79, 0]
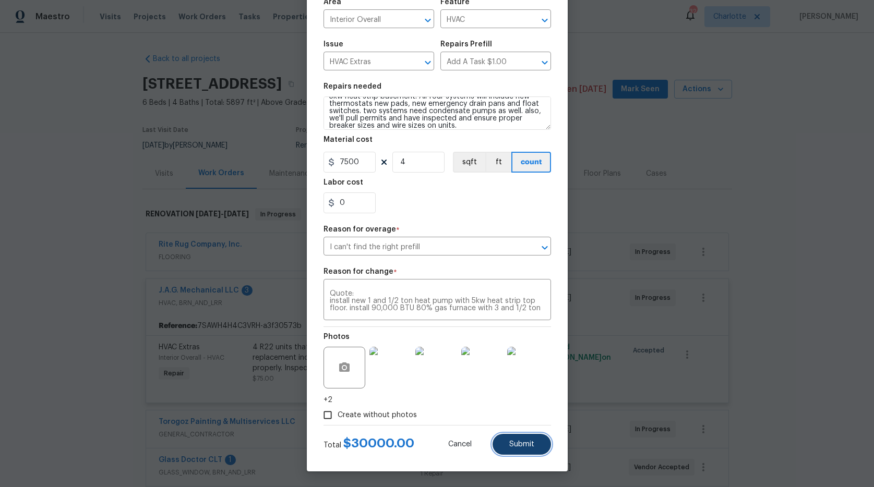
click at [522, 443] on span "Submit" at bounding box center [521, 445] width 25 height 8
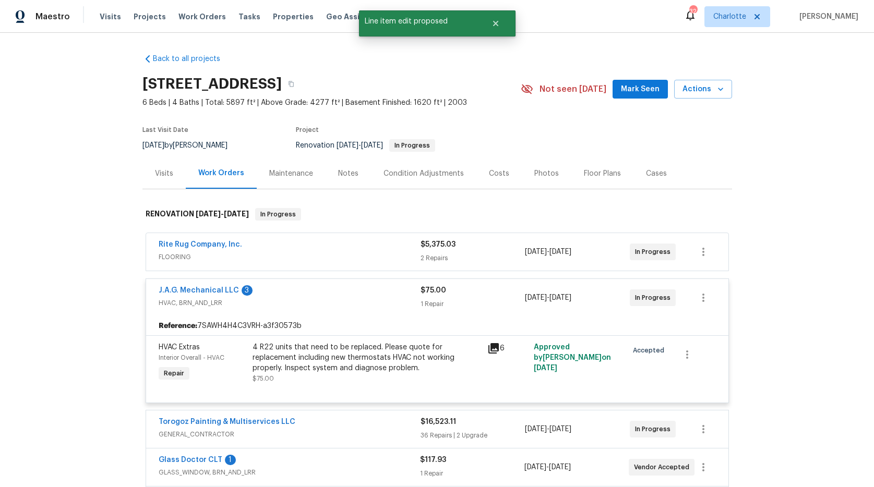
scroll to position [0, 0]
click at [130, 325] on div "Back to all projects 254 Montibello Dr, Mooresville, NC 28117 6 Beds | 4 Baths …" at bounding box center [437, 260] width 874 height 454
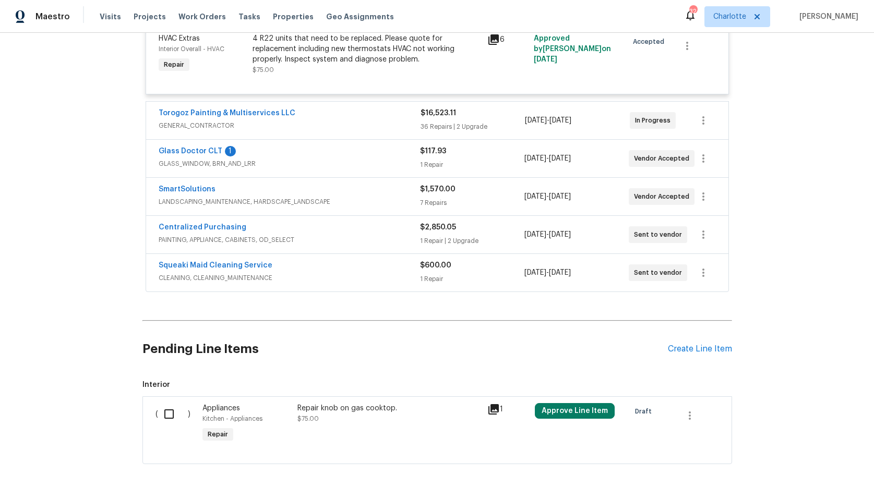
scroll to position [365, 0]
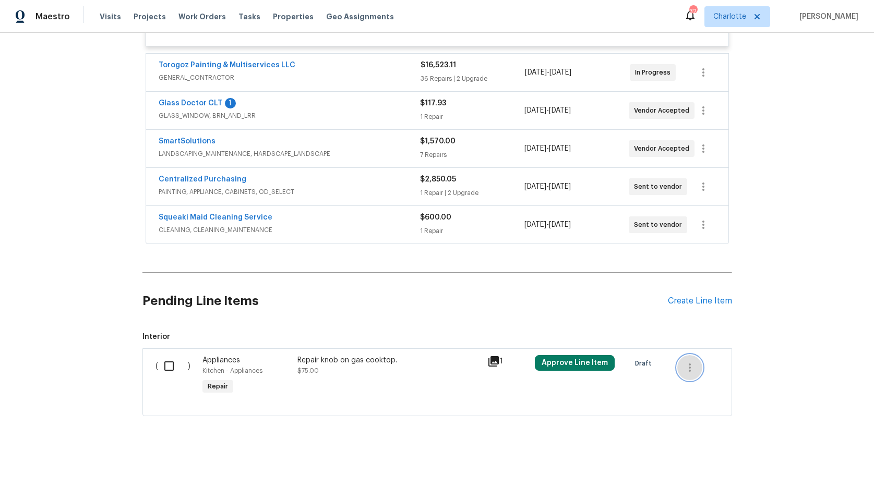
click at [689, 362] on icon "button" at bounding box center [689, 368] width 13 height 13
click at [689, 360] on li "Cancel" at bounding box center [693, 359] width 40 height 17
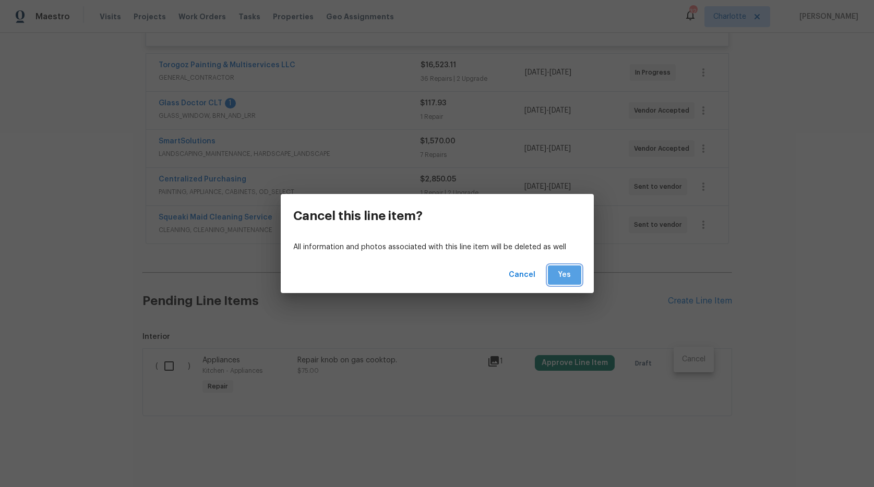
click at [577, 278] on button "Yes" at bounding box center [564, 275] width 33 height 19
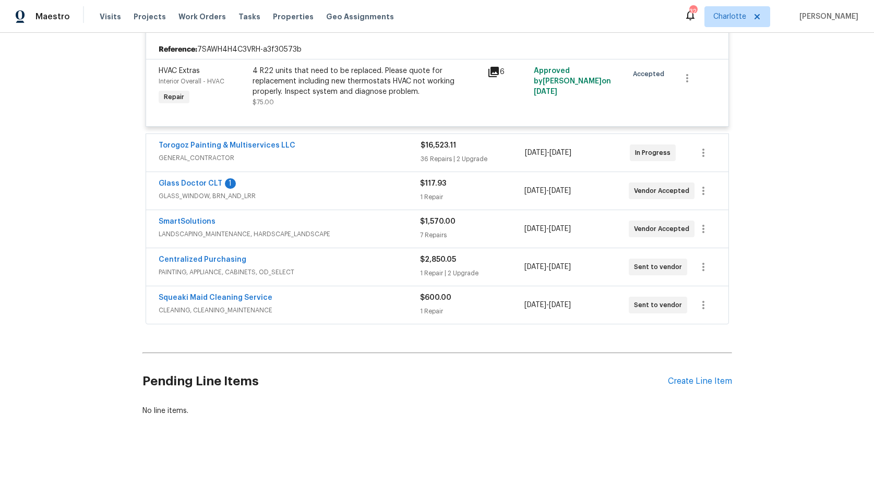
scroll to position [0, 0]
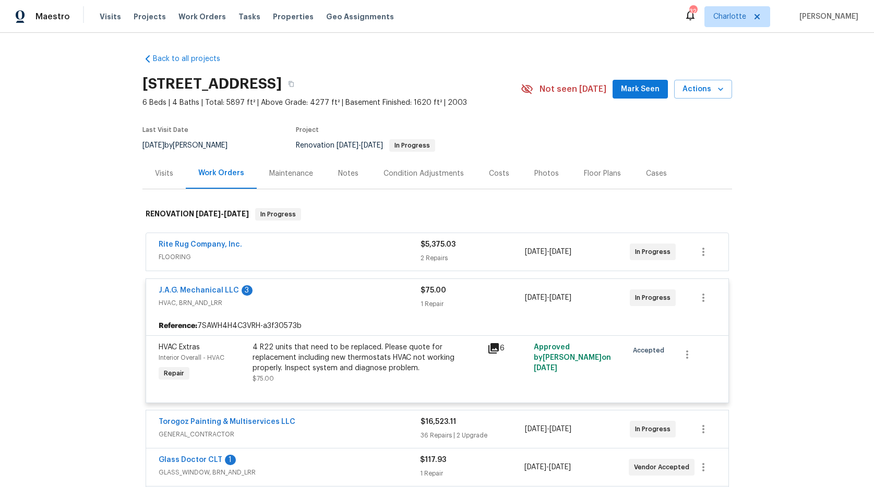
click at [79, 223] on div "Back to all projects 254 Montibello Dr, Mooresville, NC 28117 6 Beds | 4 Baths …" at bounding box center [437, 260] width 874 height 454
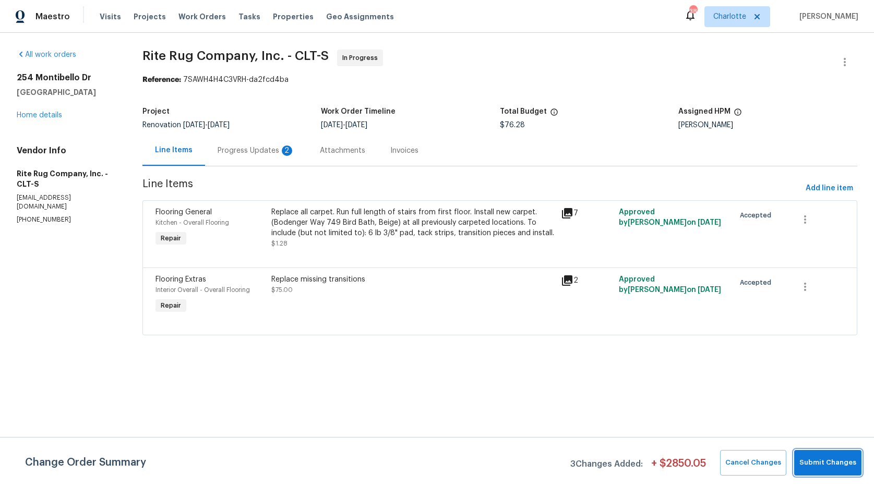
click at [838, 465] on span "Submit Changes" at bounding box center [827, 463] width 57 height 12
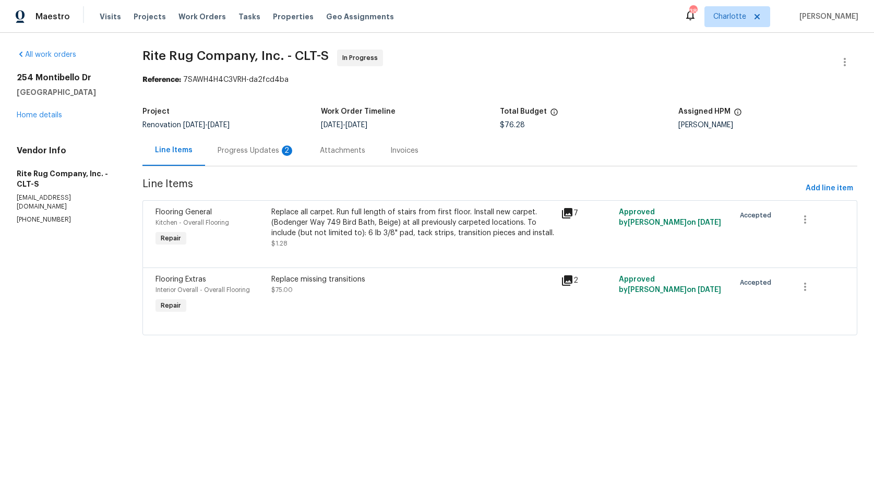
click at [251, 150] on div "Progress Updates 2" at bounding box center [256, 151] width 77 height 10
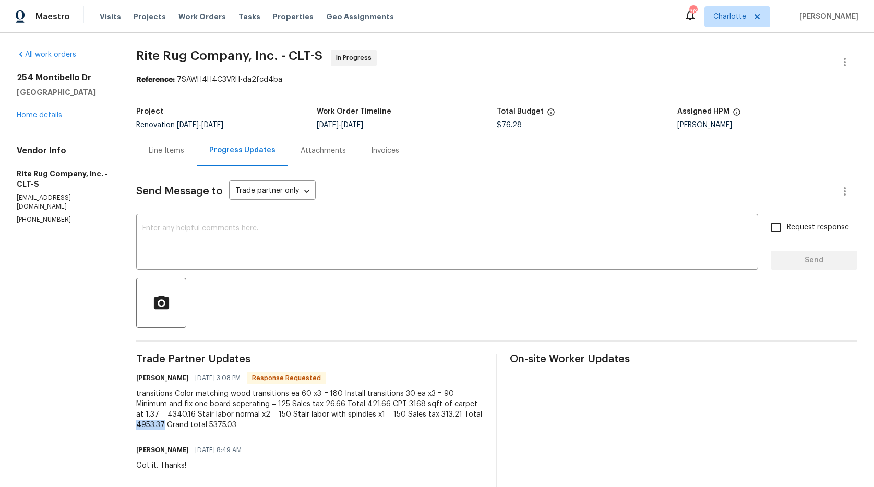
drag, startPoint x: 166, startPoint y: 424, endPoint x: 134, endPoint y: 426, distance: 32.4
click at [136, 426] on div "All work orders 254 Montibello Dr Mooresville, NC 28117 Home details Vendor Inf…" at bounding box center [437, 292] width 874 height 519
copy div "4953.37"
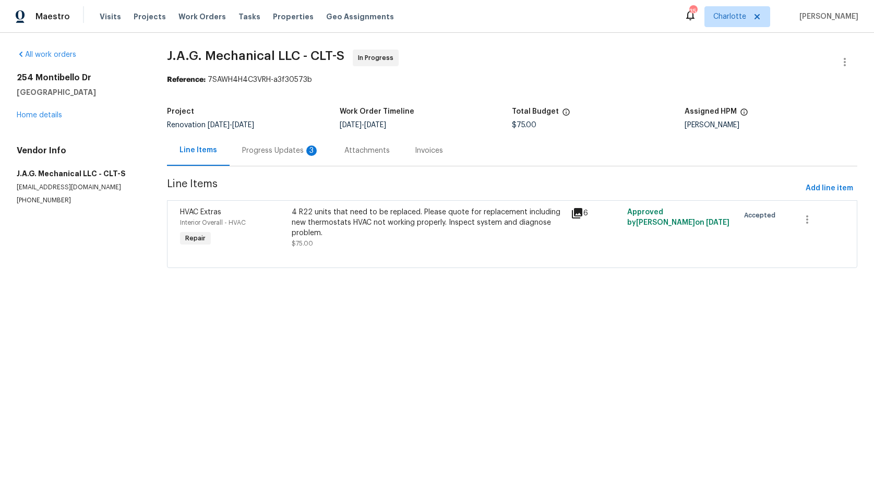
click at [280, 153] on div "Progress Updates 3" at bounding box center [280, 151] width 77 height 10
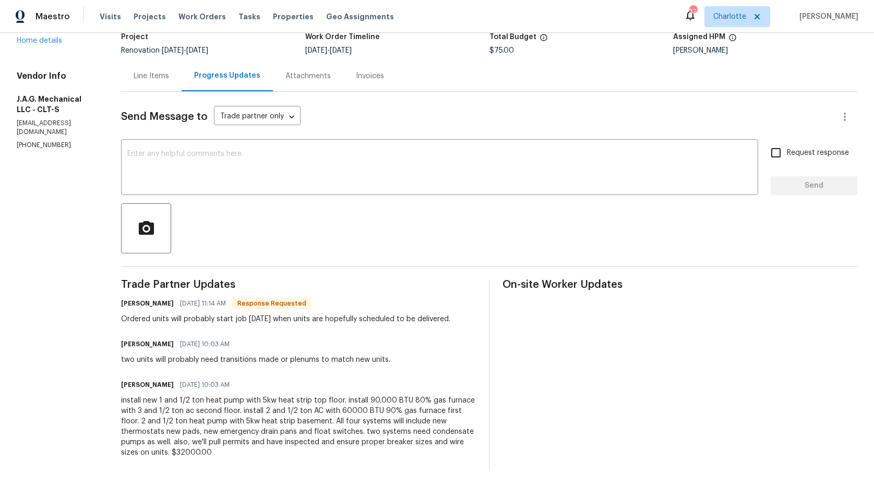
scroll to position [83, 0]
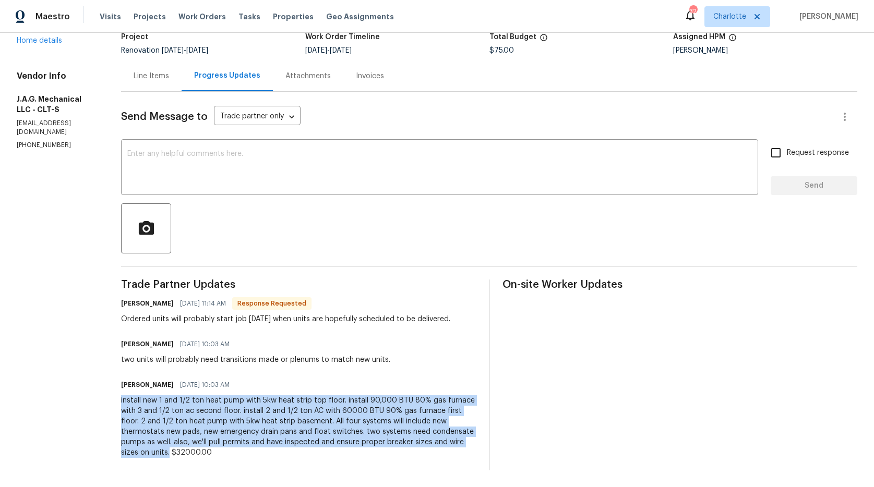
drag, startPoint x: 140, startPoint y: 444, endPoint x: 110, endPoint y: 394, distance: 58.5
click at [110, 394] on div "All work orders [STREET_ADDRESS][PERSON_NAME] Home details Vendor Info J.A.G. M…" at bounding box center [437, 222] width 874 height 529
copy div "install new 1 and 1/2 ton heat pump with 5kw heat strip top floor. install 90,0…"
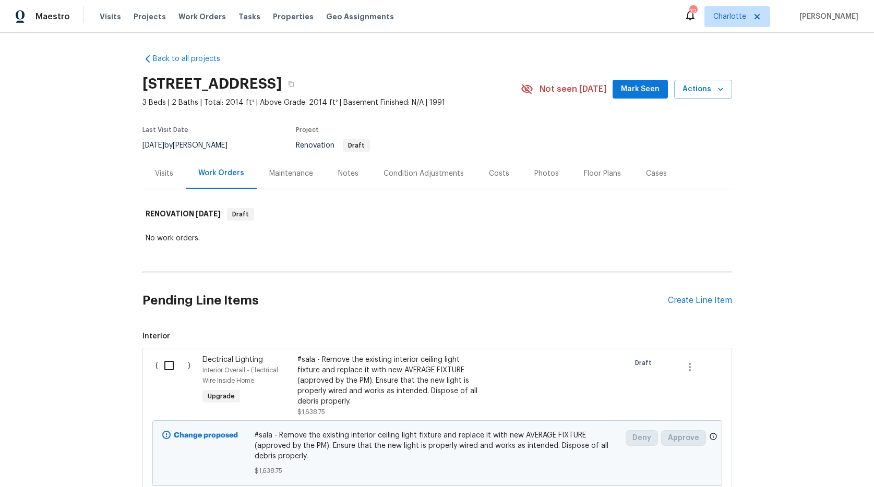
click at [282, 173] on div "Maintenance" at bounding box center [291, 173] width 44 height 10
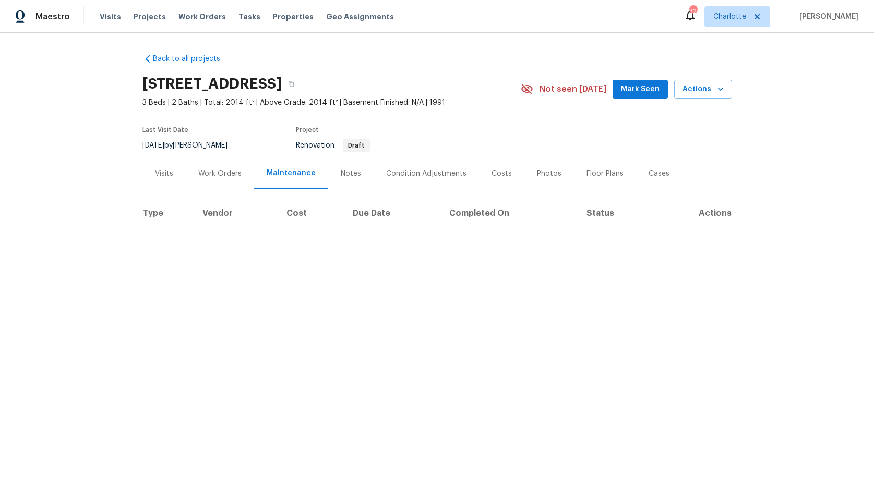
click at [352, 176] on div "Notes" at bounding box center [350, 173] width 45 height 31
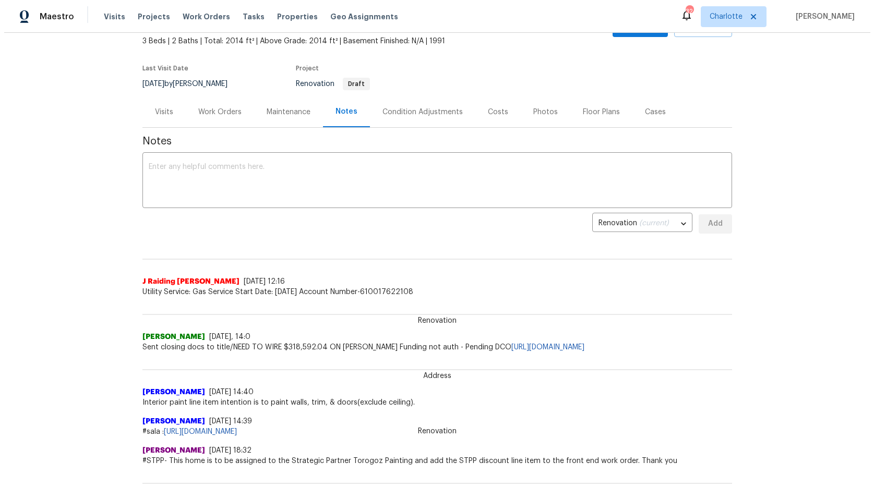
scroll to position [75, 0]
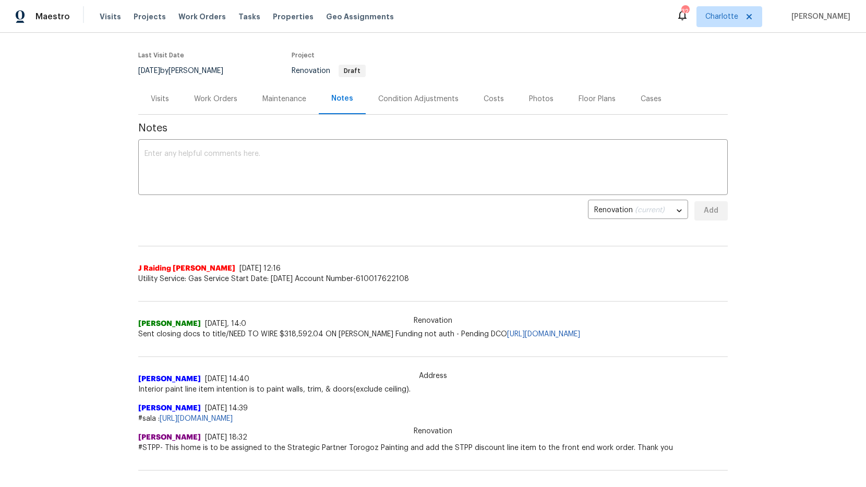
click at [215, 101] on div "Work Orders" at bounding box center [215, 99] width 43 height 10
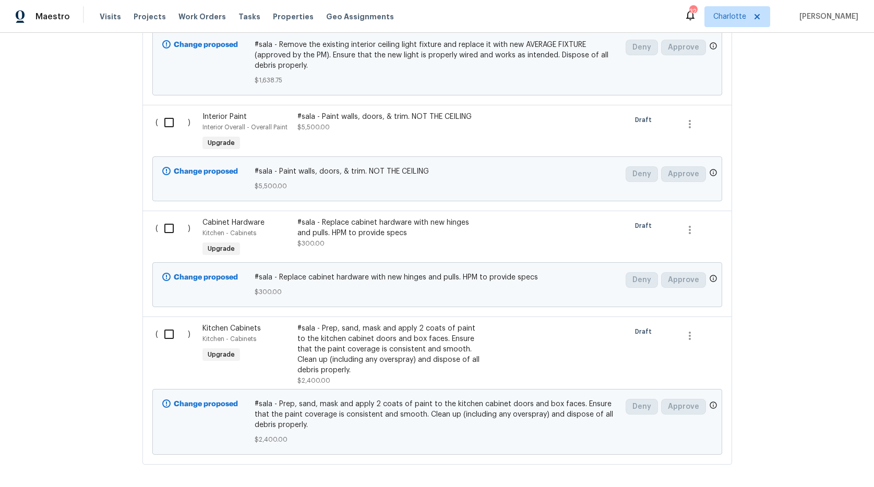
scroll to position [390, 0]
click at [270, 348] on div "Kitchen Cabinets Kitchen - Cabinets Upgrade" at bounding box center [246, 355] width 95 height 69
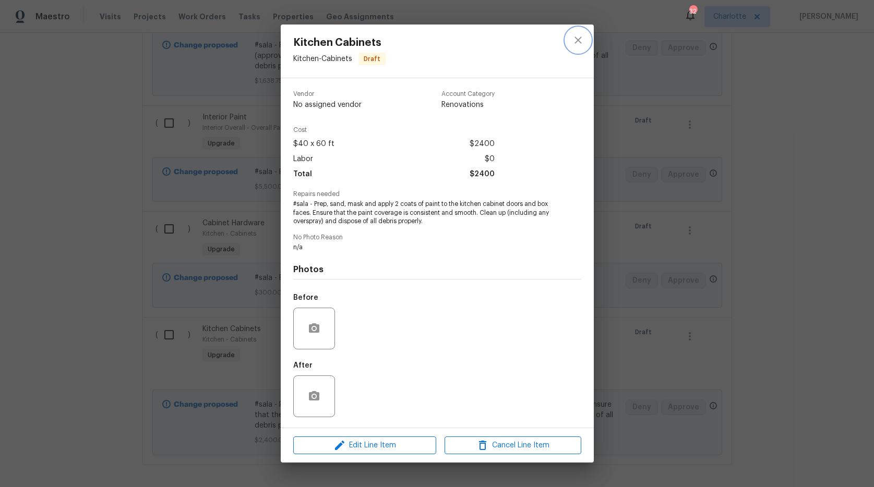
click at [574, 37] on icon "close" at bounding box center [578, 40] width 13 height 13
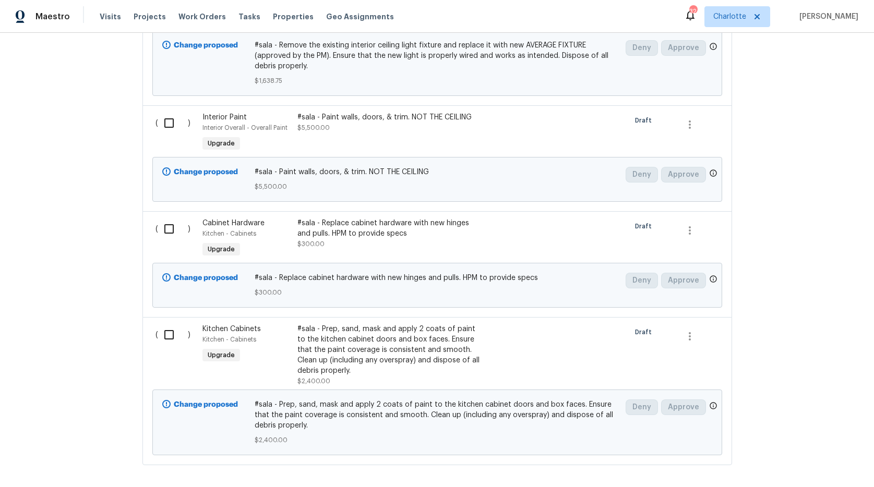
click at [574, 37] on icon "close" at bounding box center [578, 40] width 13 height 13
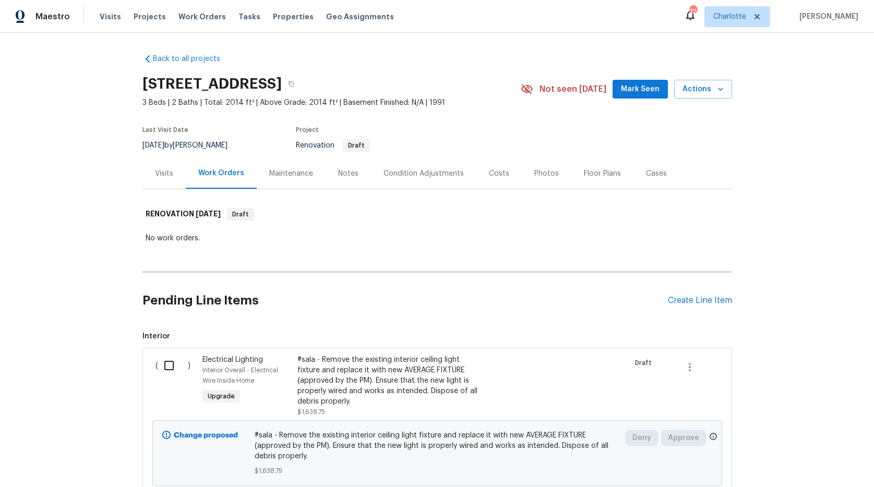
click at [489, 169] on div "Costs" at bounding box center [499, 173] width 20 height 10
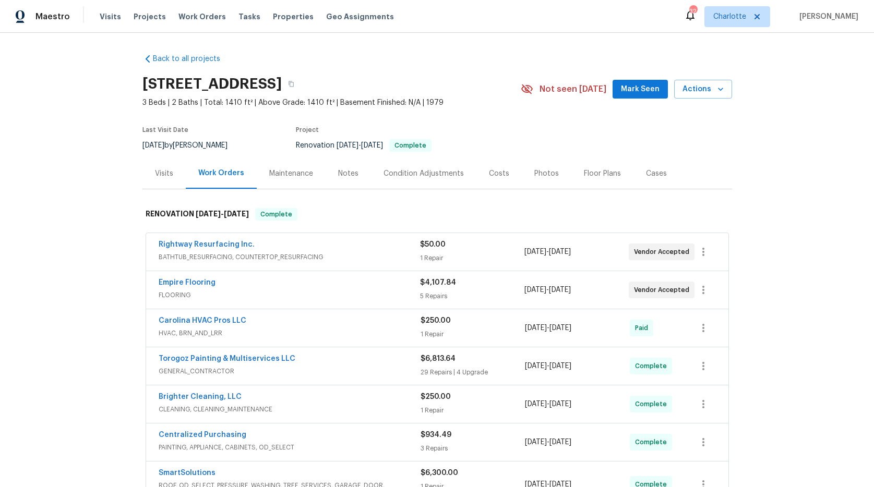
click at [587, 174] on div "Floor Plans" at bounding box center [602, 173] width 37 height 10
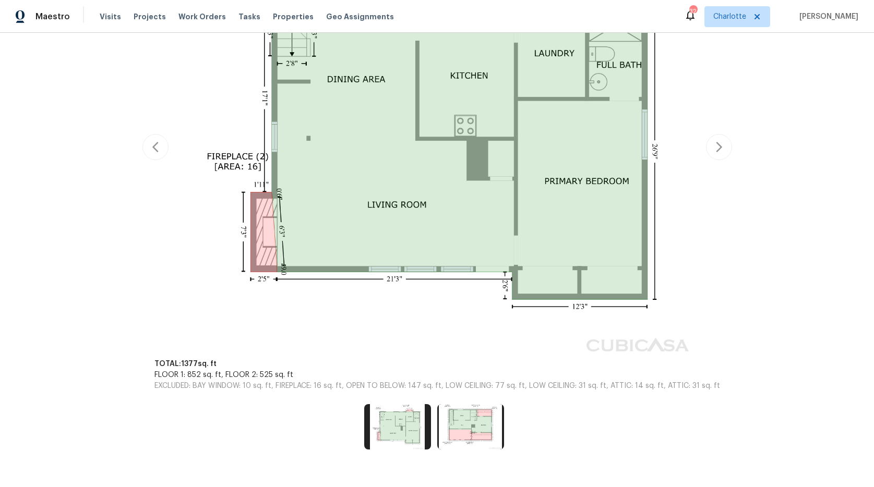
scroll to position [230, 0]
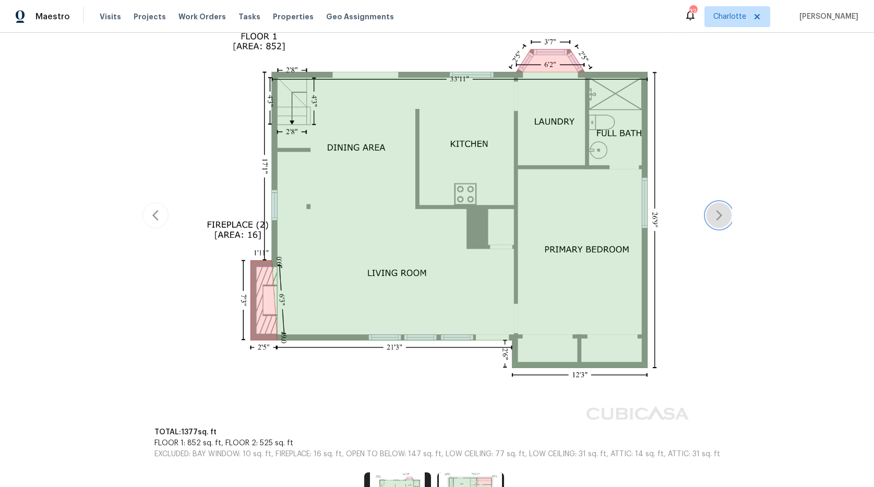
click at [724, 223] on button "button" at bounding box center [719, 215] width 26 height 26
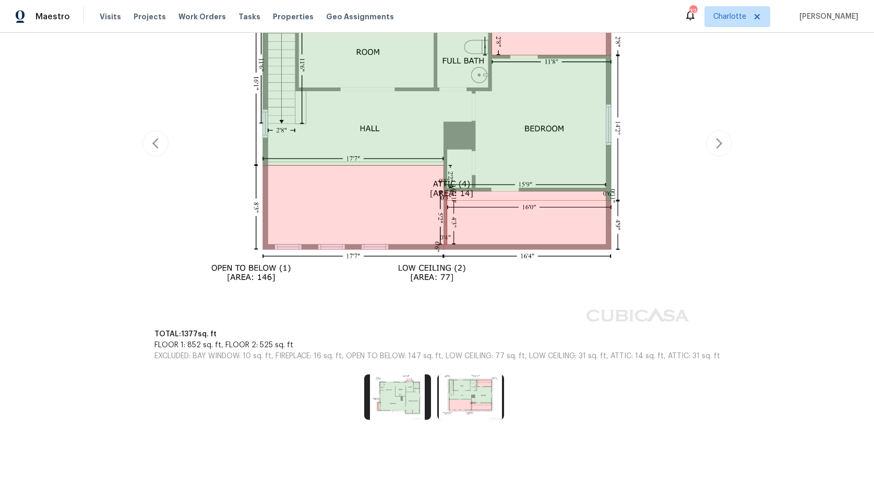
scroll to position [0, 0]
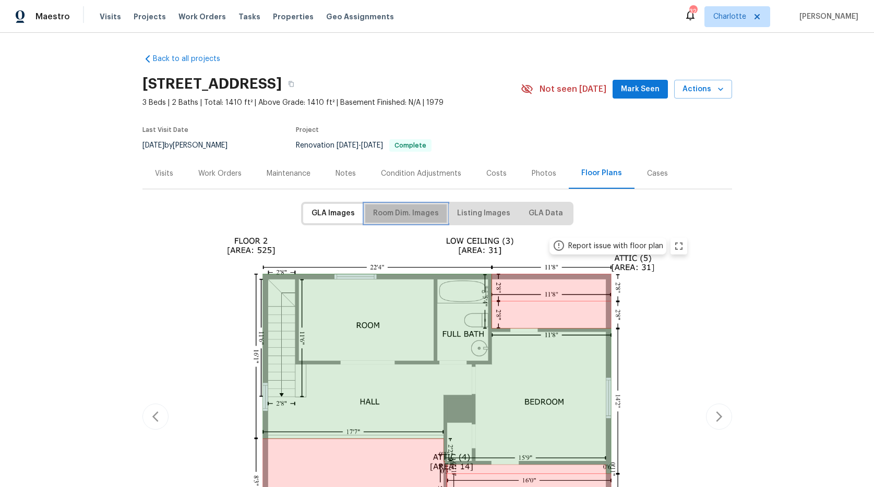
click at [408, 211] on span "Room Dim. Images" at bounding box center [406, 213] width 66 height 13
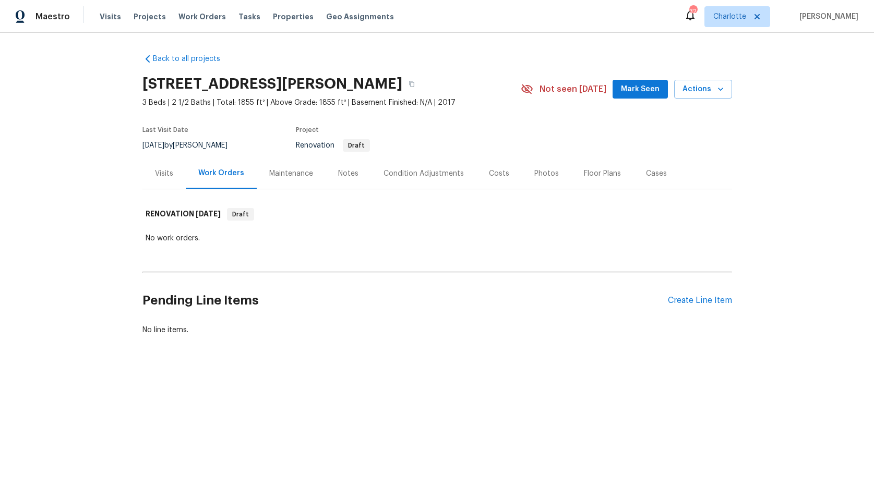
click at [349, 173] on div "Notes" at bounding box center [348, 173] width 20 height 10
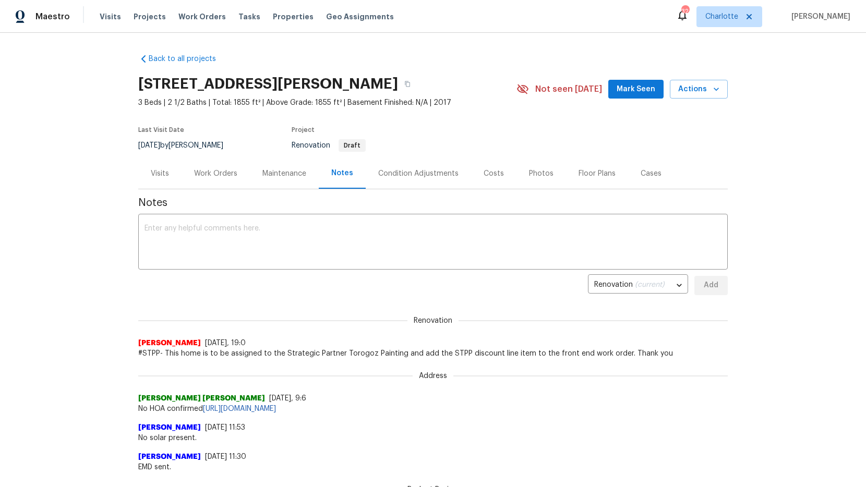
click at [218, 173] on div "Work Orders" at bounding box center [215, 173] width 43 height 10
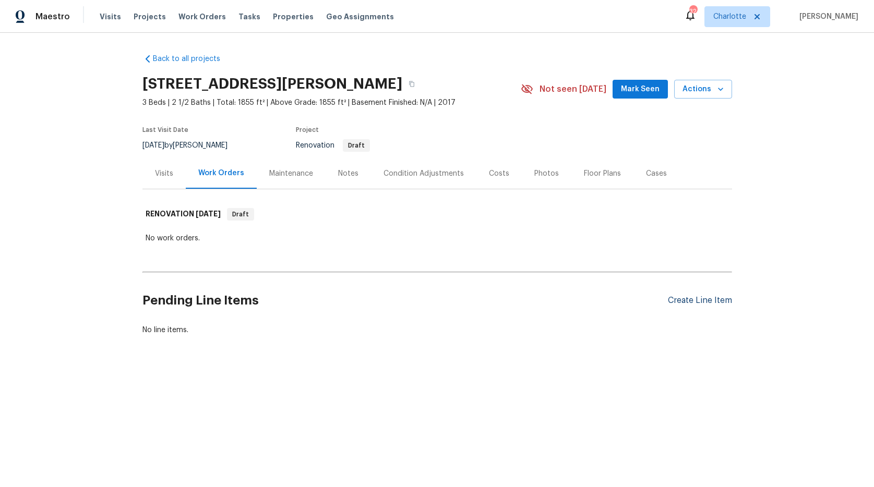
click at [697, 300] on div "Create Line Item" at bounding box center [700, 301] width 64 height 10
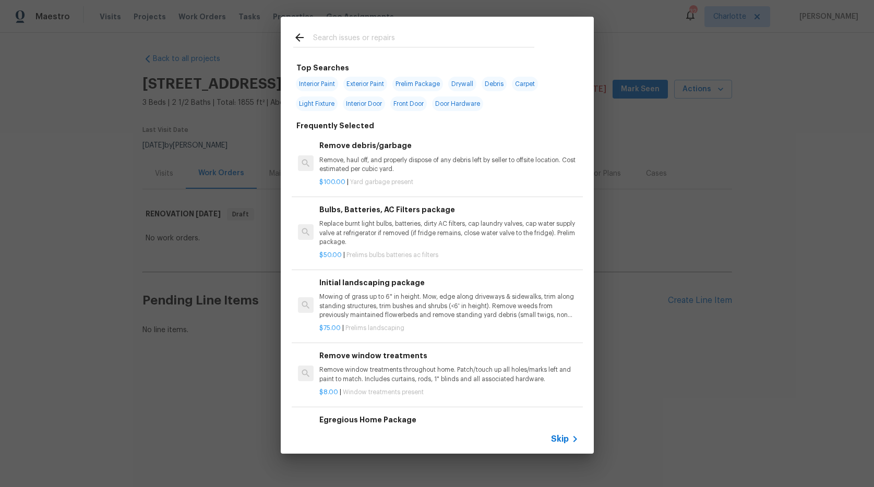
click at [338, 33] on input "text" at bounding box center [423, 39] width 221 height 16
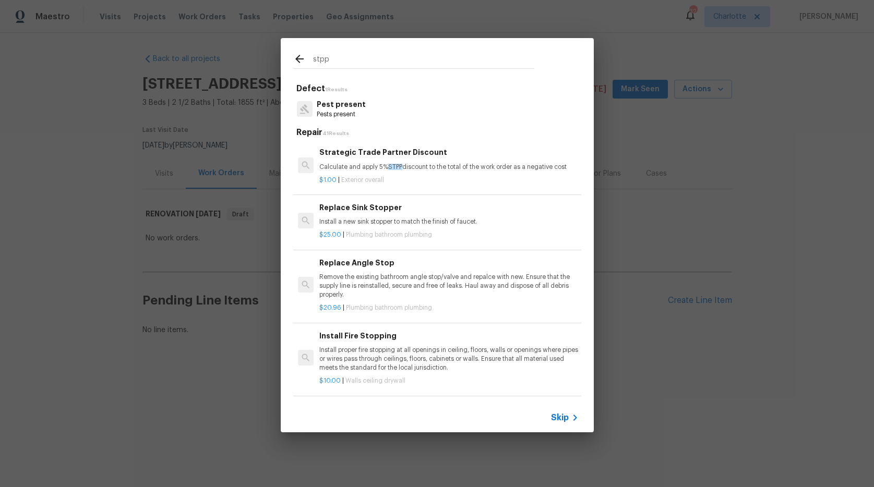
type input "stpp"
click at [368, 164] on p "Calculate and apply 5% STPP discount to the total of the work order as a negati…" at bounding box center [448, 167] width 259 height 9
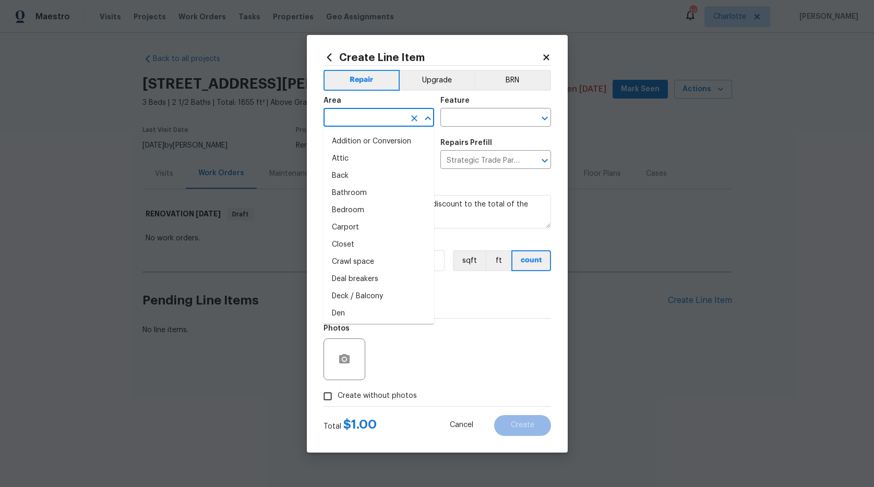
click at [393, 118] on input "text" at bounding box center [363, 119] width 81 height 16
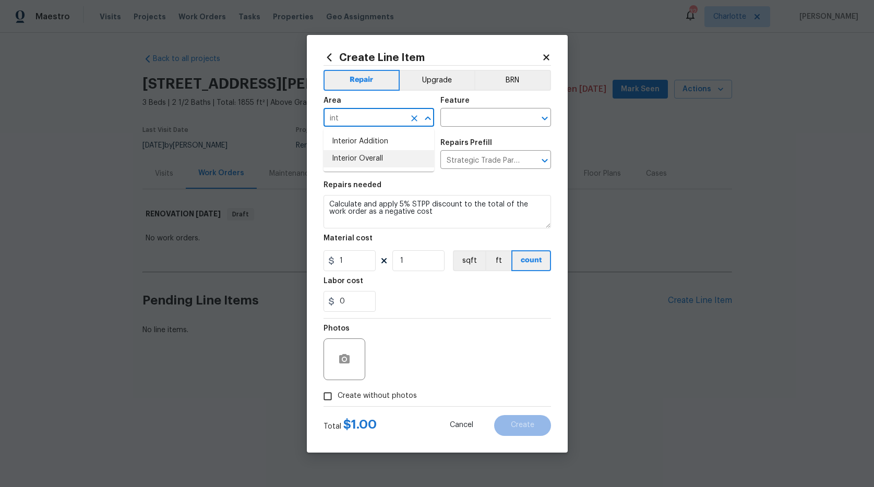
click at [372, 162] on li "Interior Overall" at bounding box center [378, 158] width 111 height 17
type input "Interior Overall"
click at [456, 119] on input "text" at bounding box center [480, 119] width 81 height 16
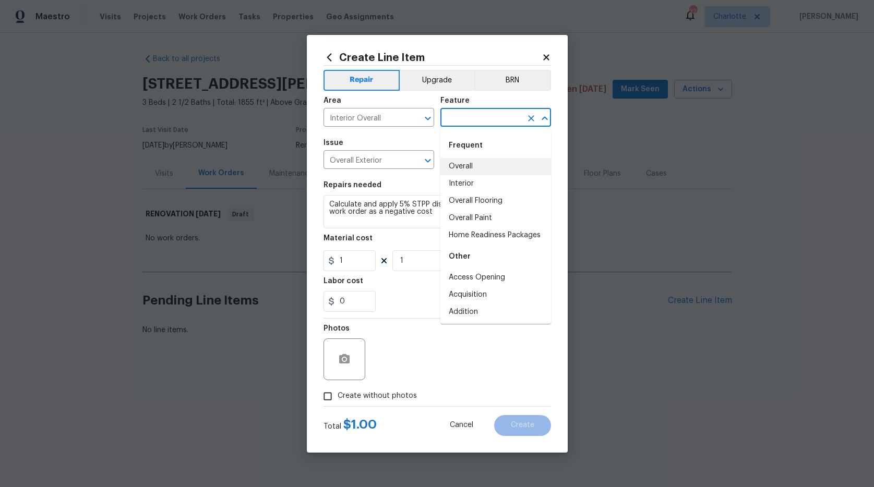
click at [460, 174] on li "Overall" at bounding box center [495, 166] width 111 height 17
type input "Overall"
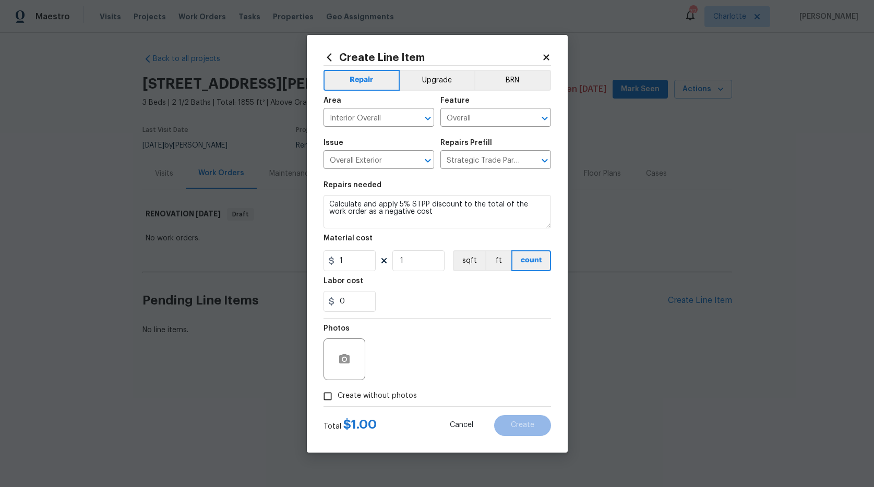
click at [373, 392] on span "Create without photos" at bounding box center [377, 396] width 79 height 11
click at [338, 392] on input "Create without photos" at bounding box center [328, 397] width 20 height 20
checkbox input "true"
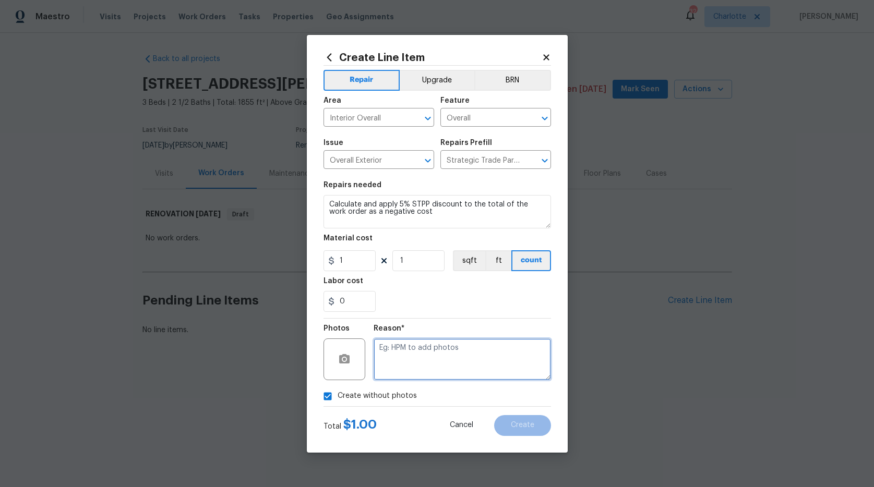
click at [408, 370] on textarea at bounding box center [461, 360] width 177 height 42
type textarea "na"
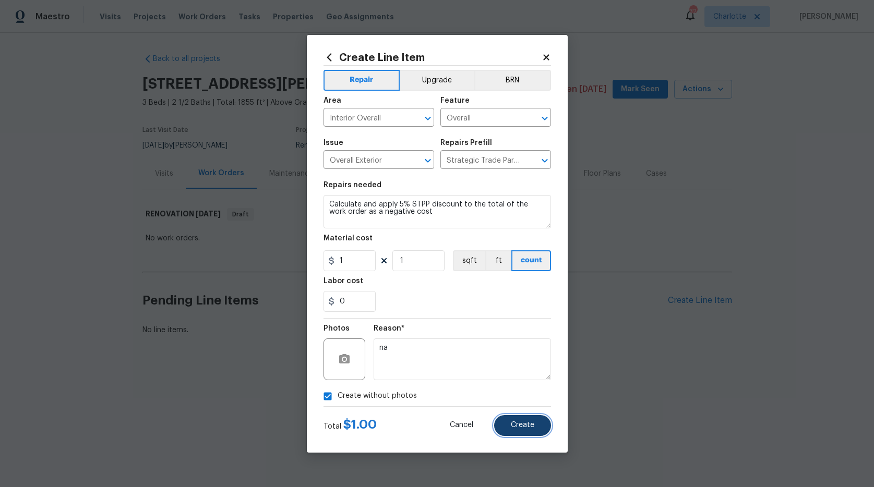
click at [529, 427] on span "Create" at bounding box center [522, 425] width 23 height 8
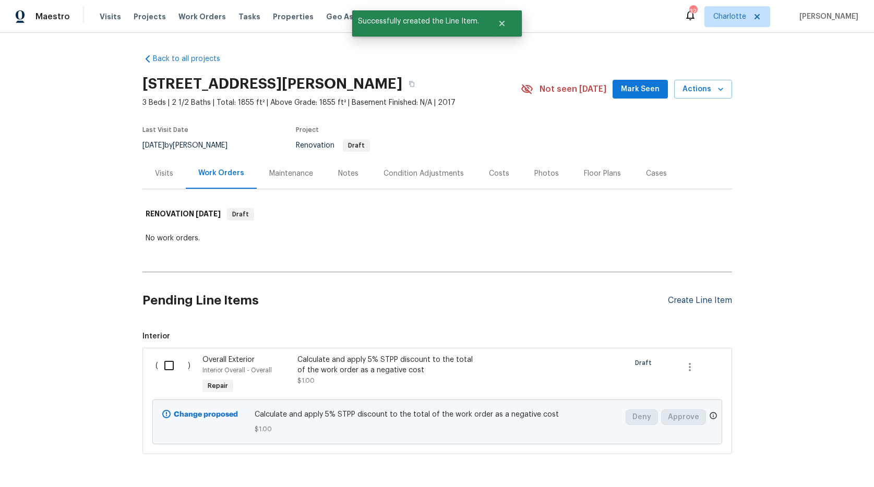
click at [685, 297] on div "Create Line Item" at bounding box center [700, 301] width 64 height 10
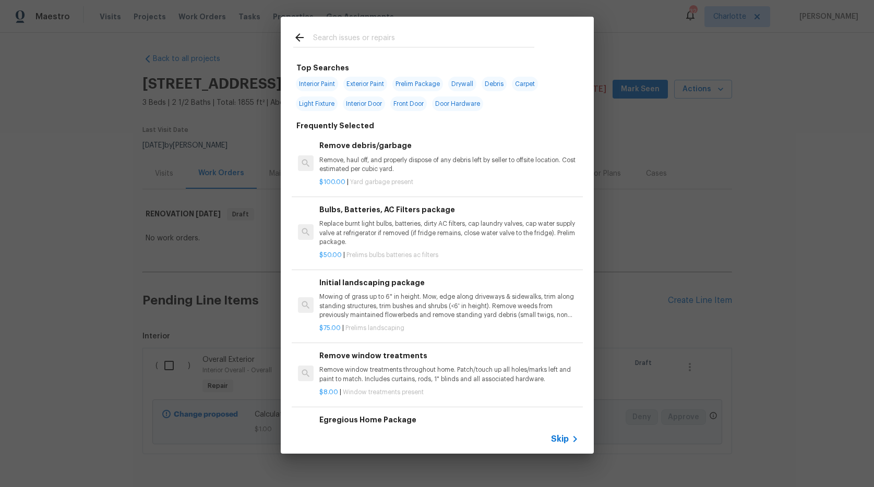
click at [344, 37] on input "text" at bounding box center [423, 39] width 221 height 16
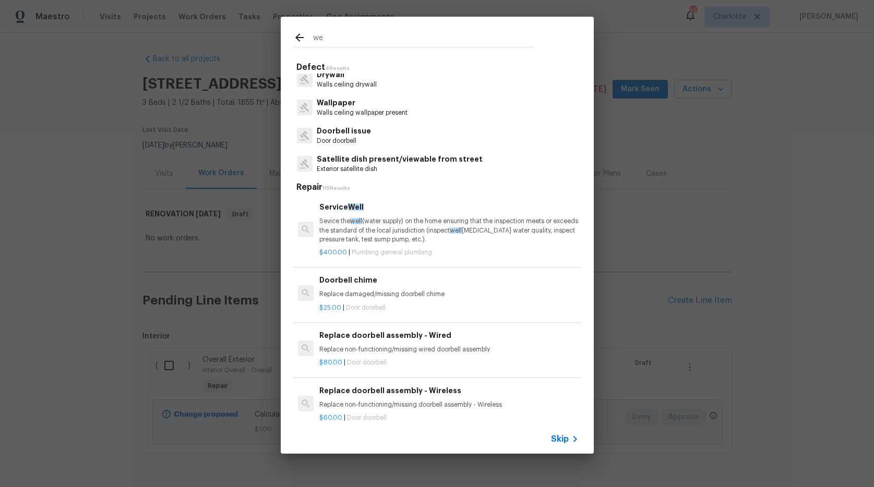
type input "w"
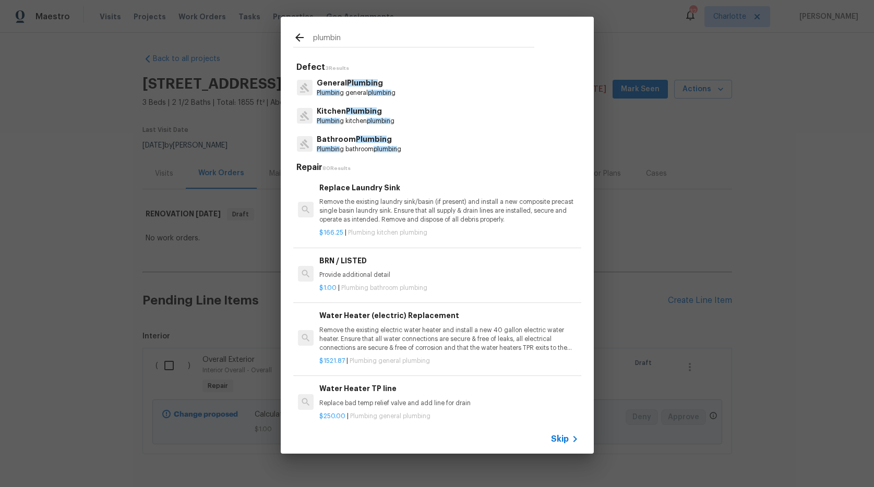
type input "plumbin"
click at [368, 92] on p "Plumbin g general plumbin g" at bounding box center [356, 93] width 79 height 9
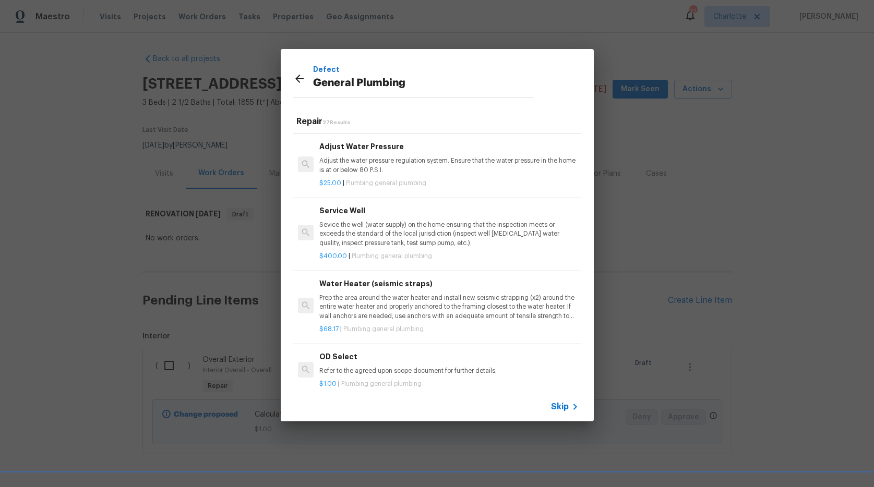
scroll to position [1577, 0]
click at [345, 244] on p "Sevice the well (water supply) on the home ensuring that the inspection meets o…" at bounding box center [448, 233] width 259 height 27
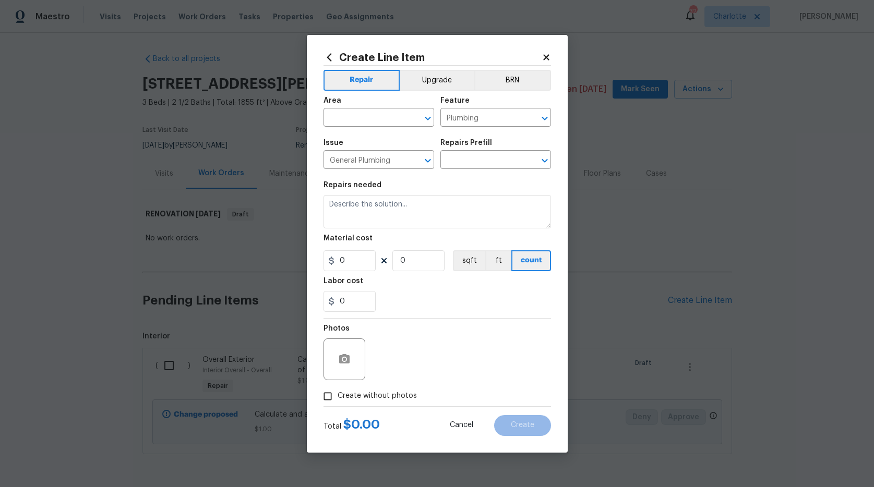
type input "Service Well $400.00"
type textarea "Sevice the well (water supply) on the home ensuring that the inspection meets o…"
type input "400"
type input "1"
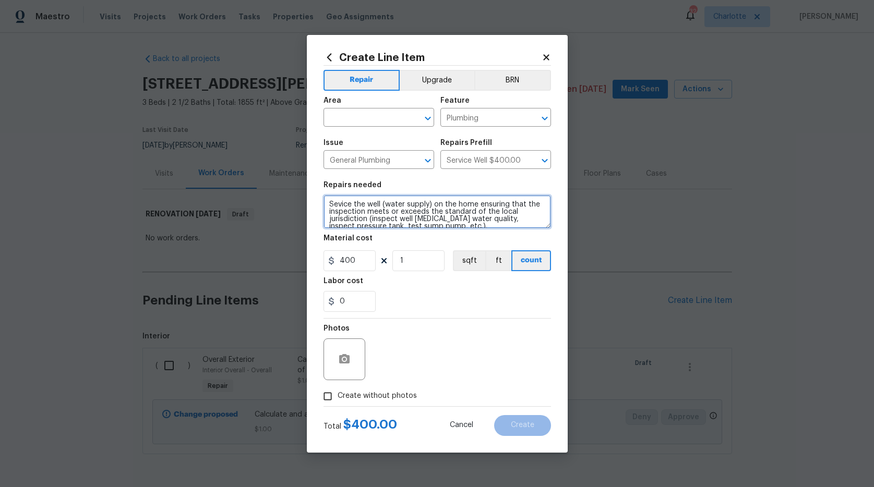
drag, startPoint x: 442, startPoint y: 203, endPoint x: 318, endPoint y: 198, distance: 123.7
click at [318, 198] on div "Create Line Item Repair Upgrade BRN Area ​ Feature Plumbing ​ Issue General Plu…" at bounding box center [437, 244] width 261 height 418
click at [416, 224] on textarea "Drill new well for the home ensuring that the inspection meets or exceeds the s…" at bounding box center [436, 211] width 227 height 33
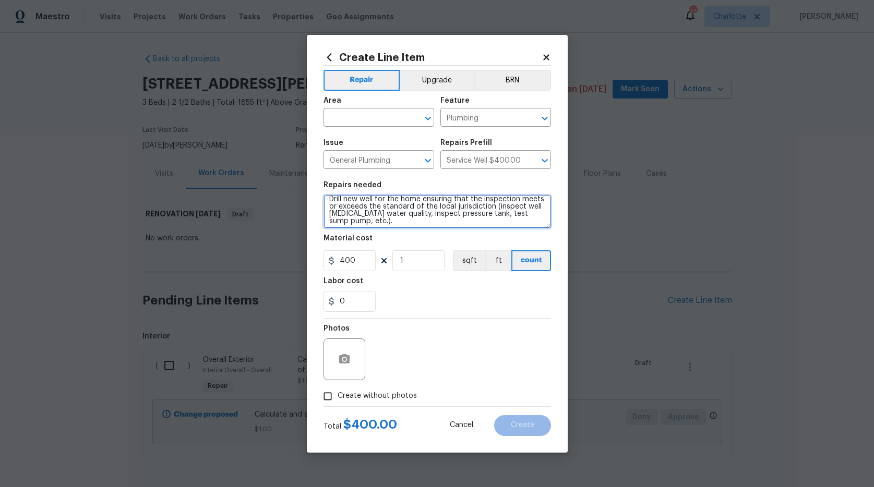
type textarea "Original well is blown out. Drill new well for the home ensuring that the inspe…"
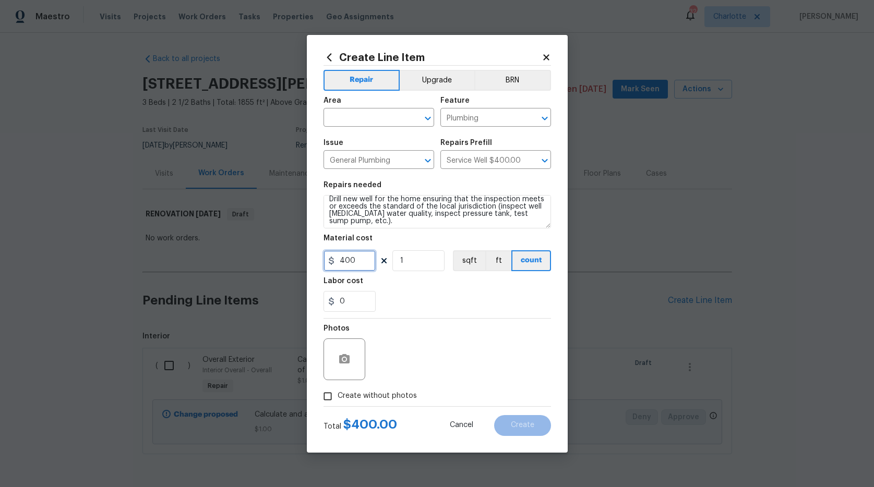
drag, startPoint x: 357, startPoint y: 259, endPoint x: 300, endPoint y: 247, distance: 58.6
click at [300, 247] on div "Create Line Item Repair Upgrade BRN Area ​ Feature Plumbing ​ Issue General Plu…" at bounding box center [437, 243] width 874 height 487
type input "10000"
click at [437, 298] on div "0" at bounding box center [436, 301] width 227 height 21
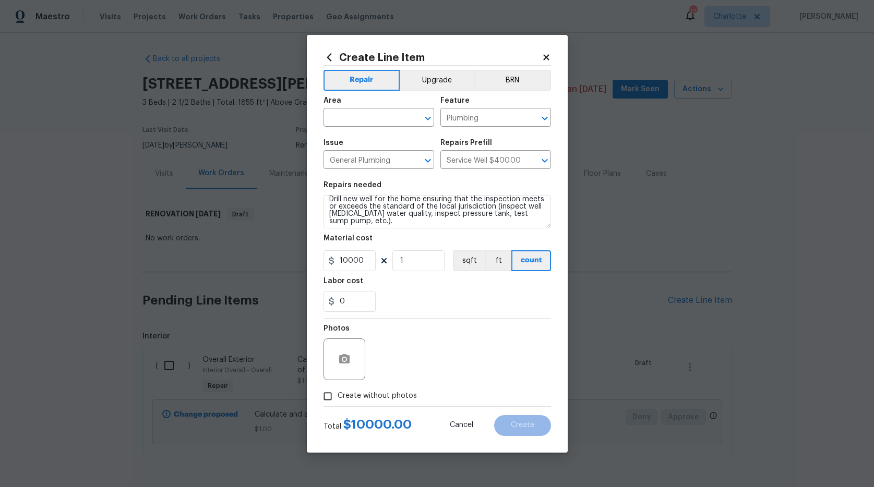
click at [404, 394] on span "Create without photos" at bounding box center [377, 396] width 79 height 11
click at [338, 394] on input "Create without photos" at bounding box center [328, 397] width 20 height 20
checkbox input "true"
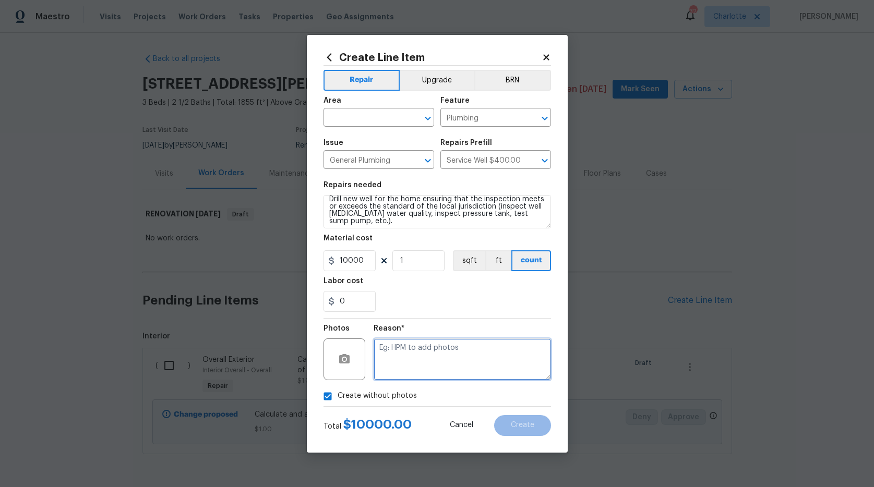
click at [425, 359] on textarea at bounding box center [461, 360] width 177 height 42
type textarea "na"
click at [507, 393] on div "Create without photos" at bounding box center [436, 397] width 227 height 20
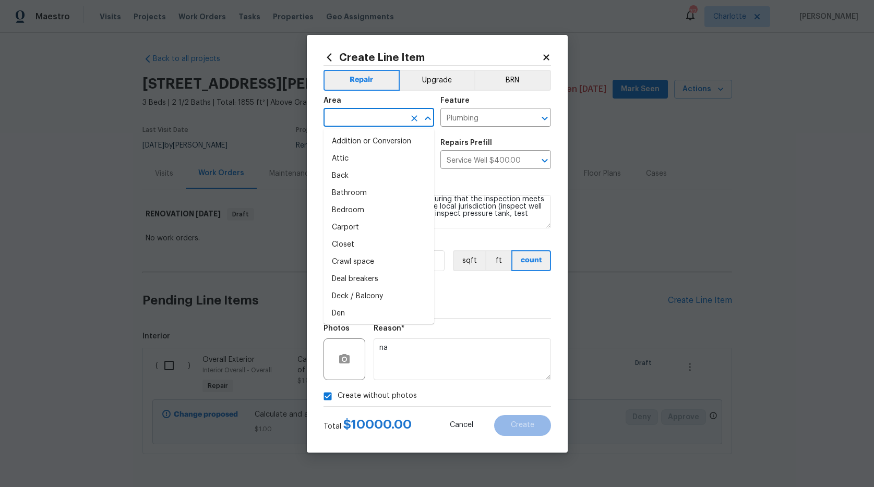
click at [365, 118] on input "text" at bounding box center [363, 119] width 81 height 16
type input "e"
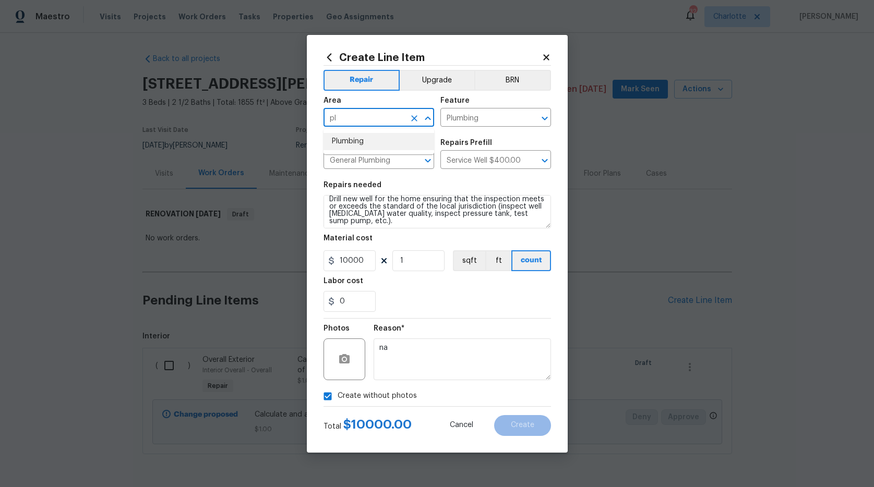
type input "p"
type input "w"
type input "Plumbing"
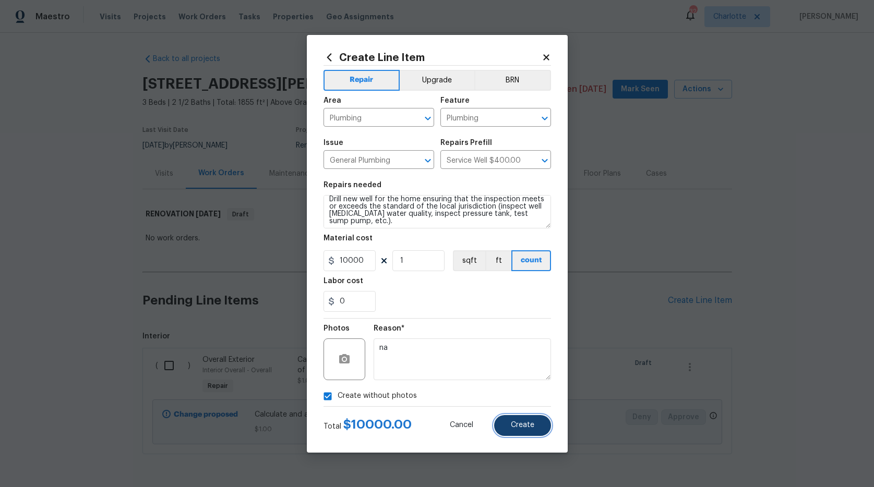
click at [537, 426] on button "Create" at bounding box center [522, 425] width 57 height 21
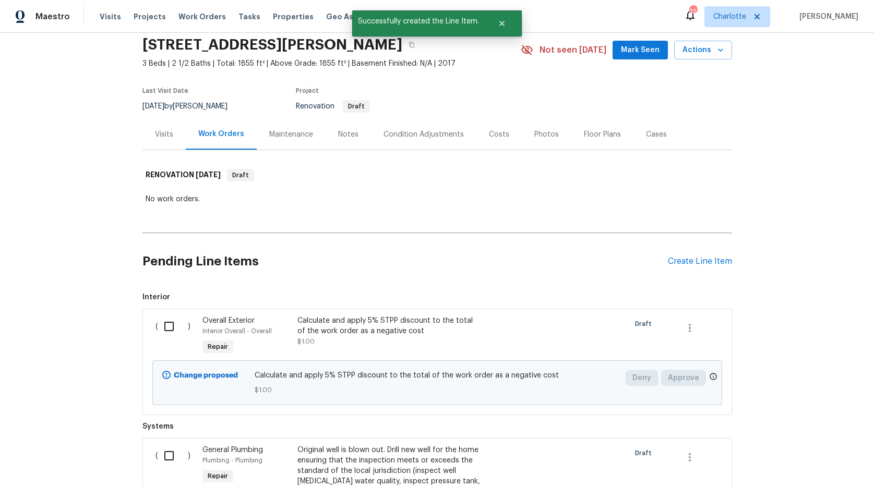
scroll to position [211, 0]
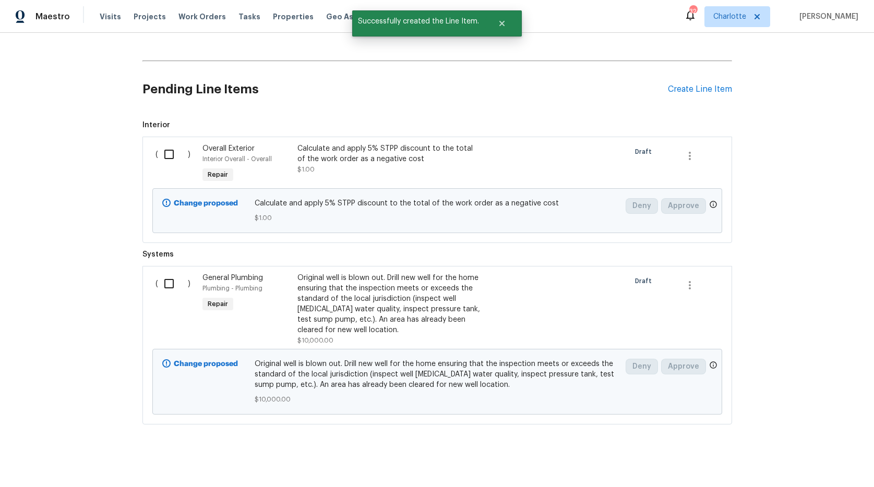
click at [167, 158] on input "checkbox" at bounding box center [173, 154] width 30 height 22
checkbox input "true"
click at [162, 282] on input "checkbox" at bounding box center [173, 284] width 30 height 22
checkbox input "true"
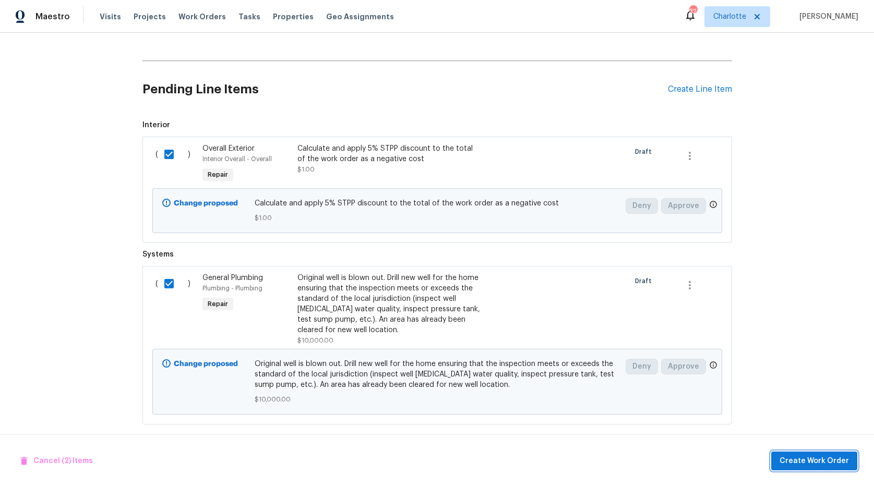
click at [799, 461] on span "Create Work Order" at bounding box center [813, 461] width 69 height 13
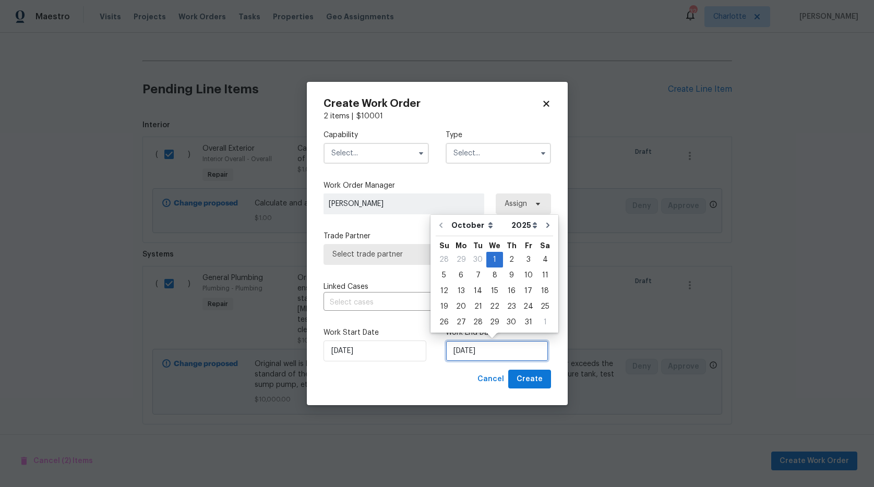
click at [501, 351] on input "10/1/2025" at bounding box center [496, 351] width 103 height 21
click at [524, 305] on div "24" at bounding box center [528, 306] width 17 height 15
type input "10/24/2025"
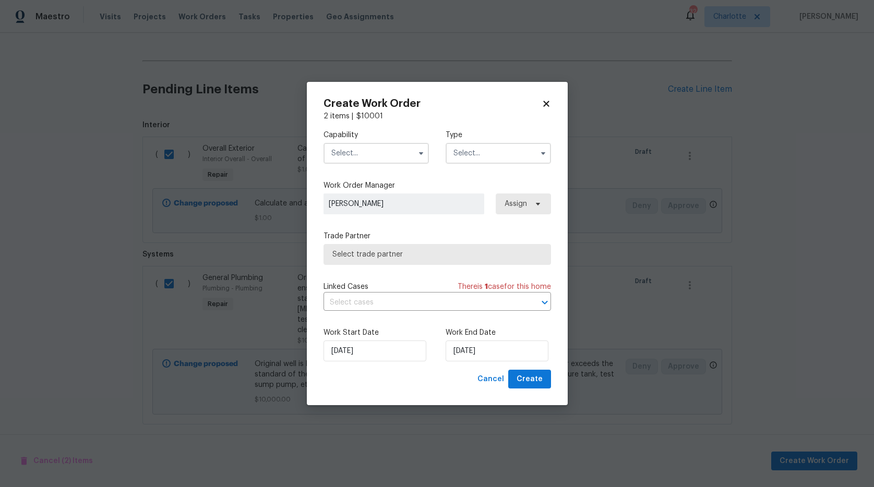
click at [378, 158] on input "text" at bounding box center [375, 153] width 105 height 21
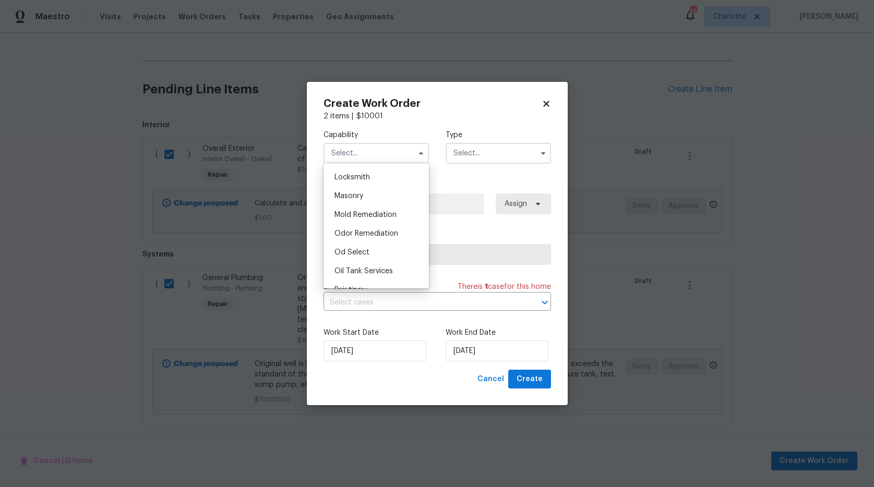
scroll to position [490, 0]
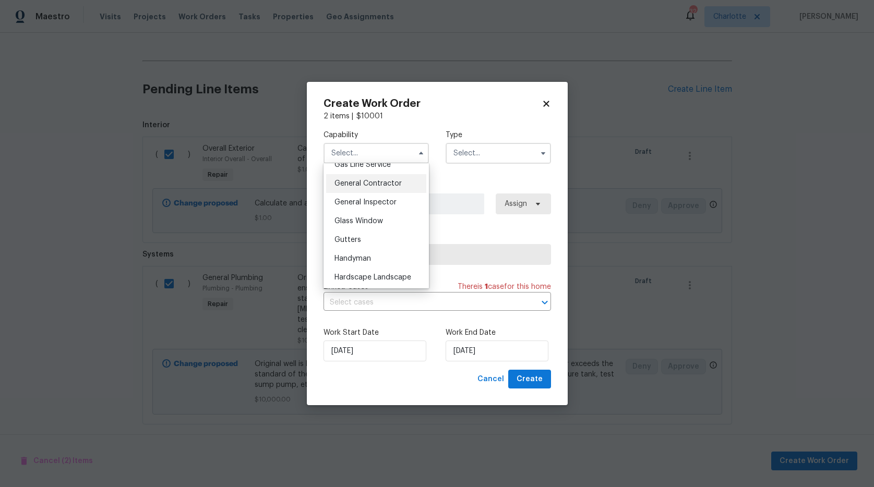
click at [369, 187] on span "General Contractor" at bounding box center [367, 183] width 67 height 7
type input "General Contractor"
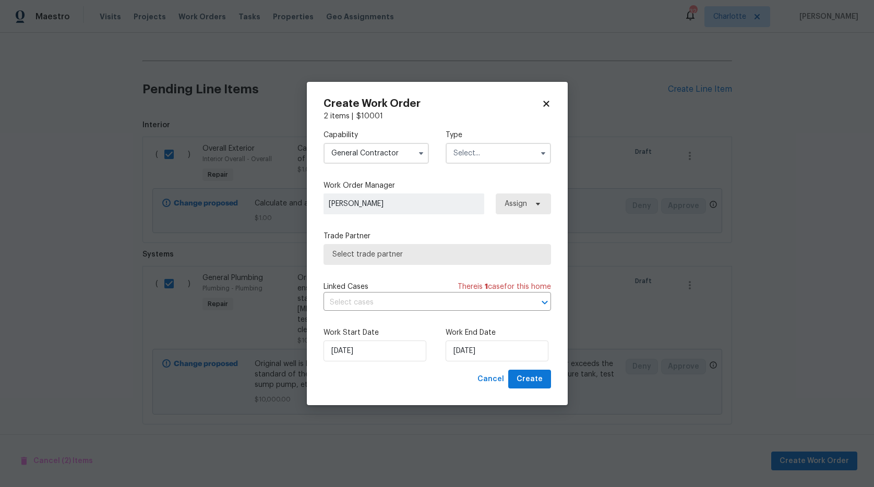
click at [482, 145] on input "text" at bounding box center [497, 153] width 105 height 21
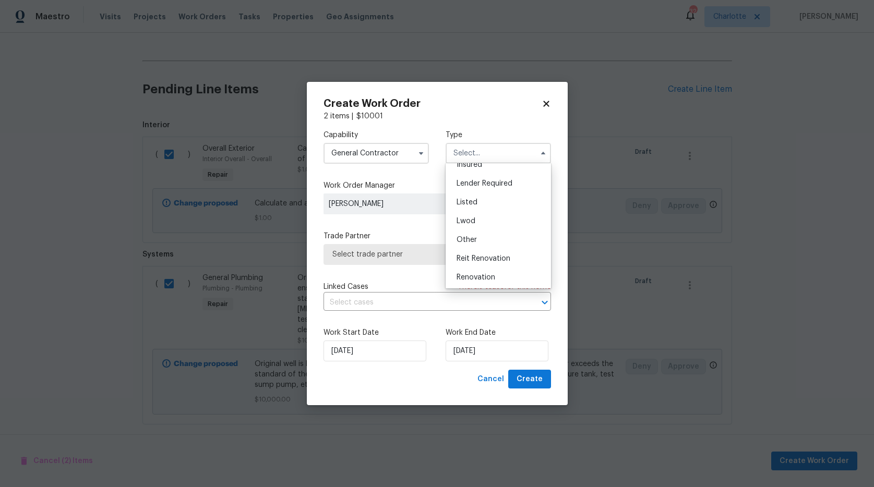
scroll to position [124, 0]
click at [492, 215] on div "Renovation" at bounding box center [498, 220] width 100 height 19
type input "Renovation"
click at [492, 215] on div "Capability General Contractor Type Renovation Feedback Hoa Violation Incident I…" at bounding box center [436, 246] width 227 height 248
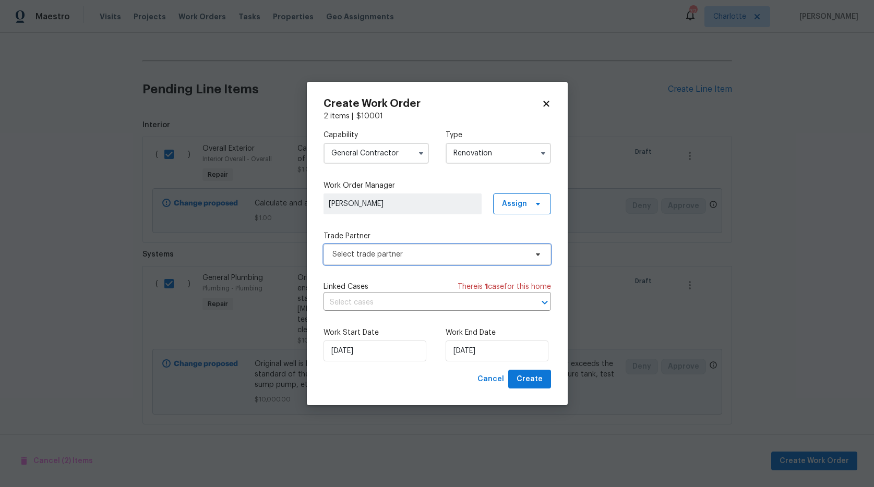
click at [453, 249] on span "Select trade partner" at bounding box center [429, 254] width 195 height 10
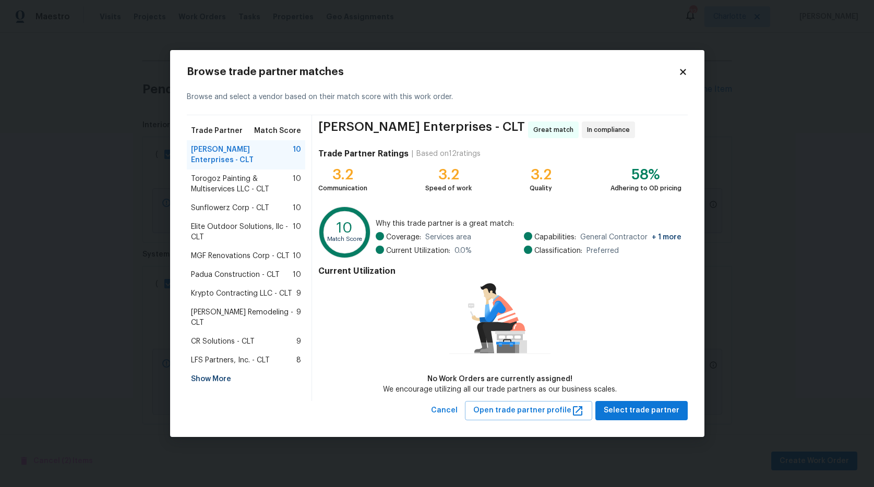
click at [215, 175] on span "Torogoz Painting & Multiservices LLC - CLT" at bounding box center [242, 184] width 102 height 21
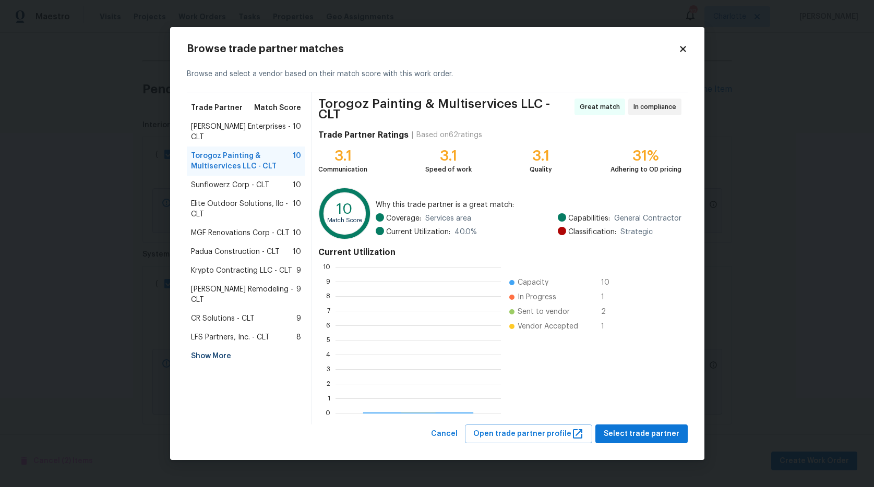
scroll to position [138, 158]
click at [615, 428] on span "Select trade partner" at bounding box center [642, 434] width 76 height 13
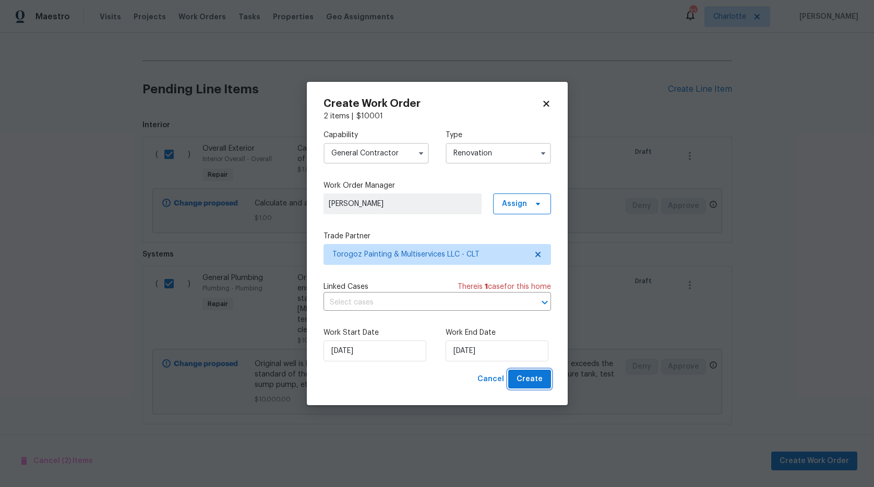
click at [537, 379] on span "Create" at bounding box center [529, 379] width 26 height 13
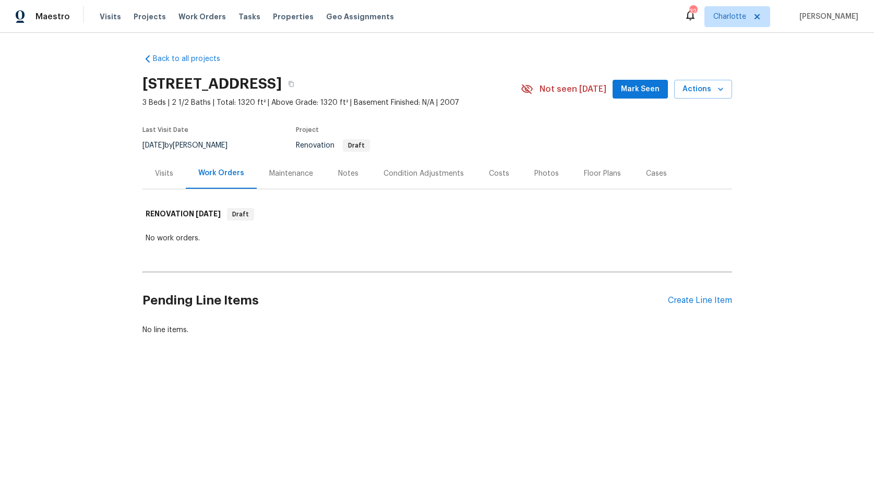
click at [347, 173] on div "Notes" at bounding box center [348, 173] width 20 height 10
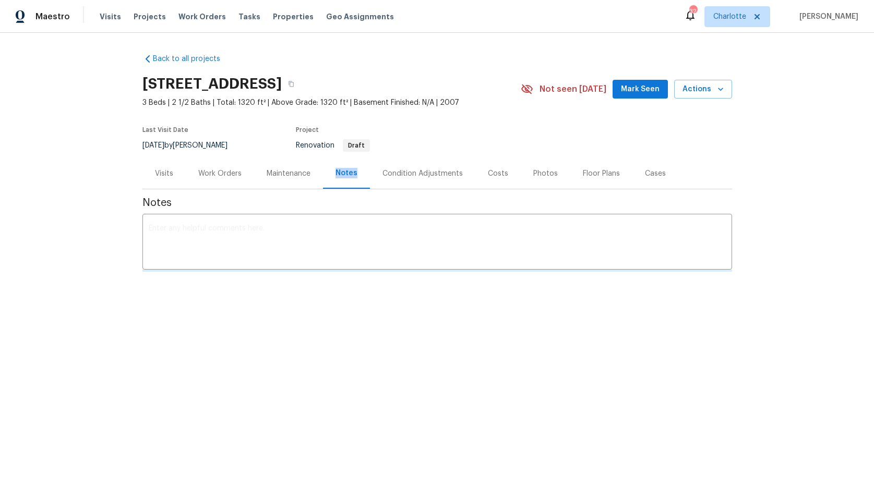
click at [347, 173] on div "Notes" at bounding box center [346, 173] width 22 height 10
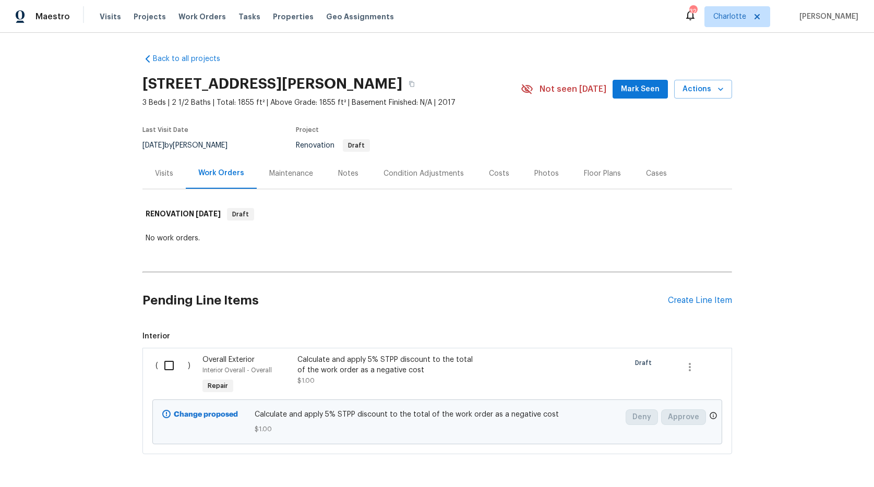
click at [399, 171] on div "Condition Adjustments" at bounding box center [423, 173] width 80 height 10
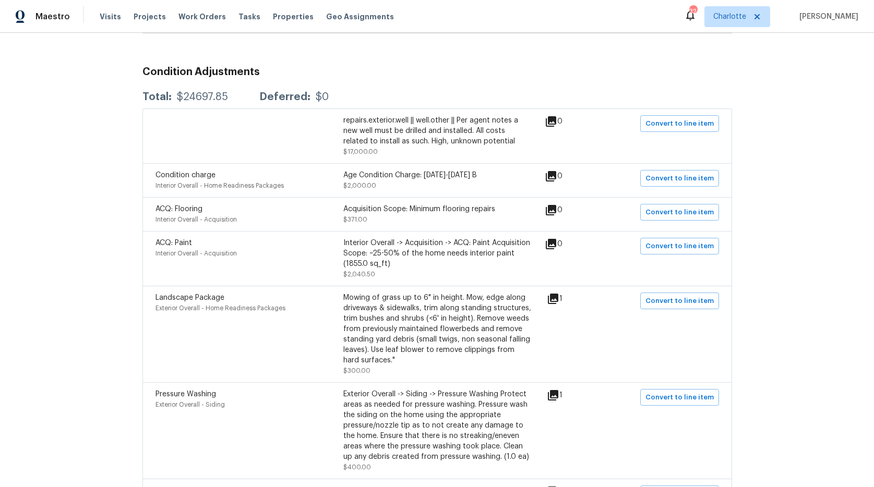
scroll to position [156, 0]
